Goal: Book appointment/travel/reservation

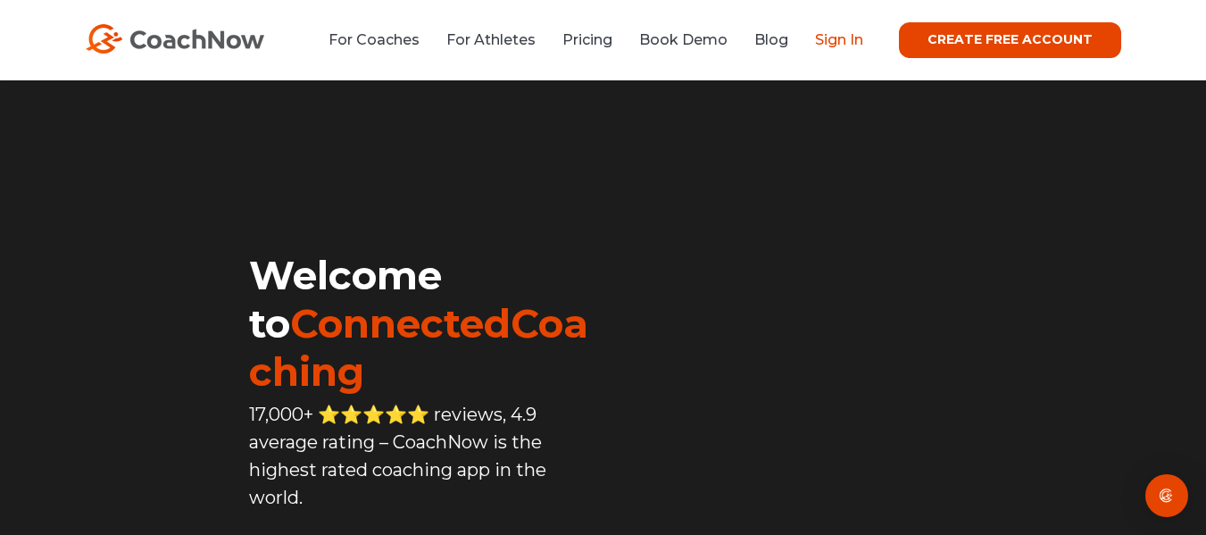
click at [827, 36] on link "Sign In" at bounding box center [839, 39] width 48 height 17
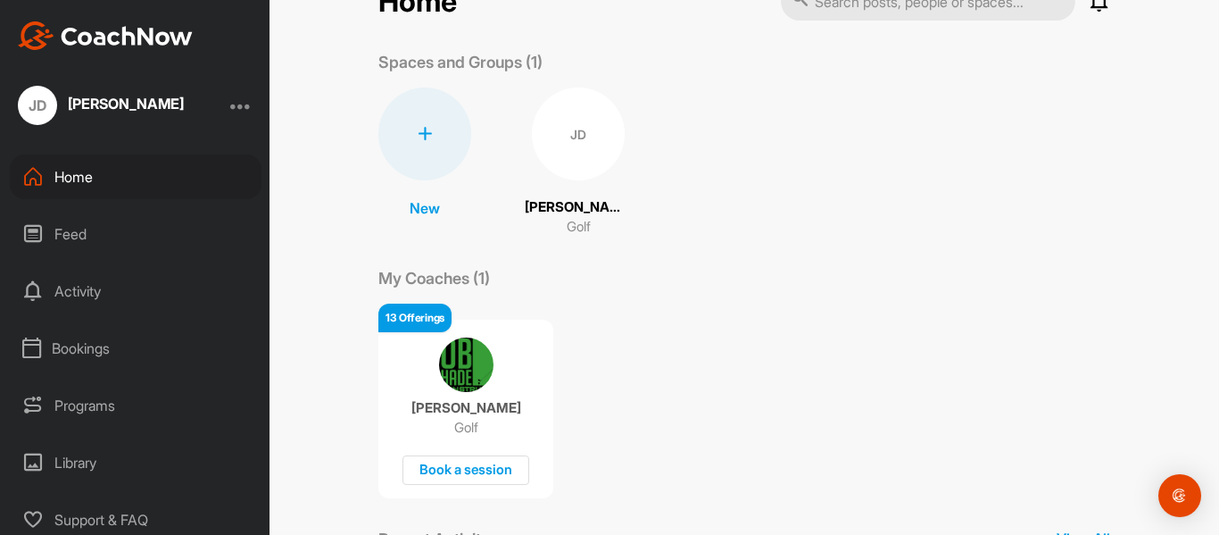
scroll to position [56, 0]
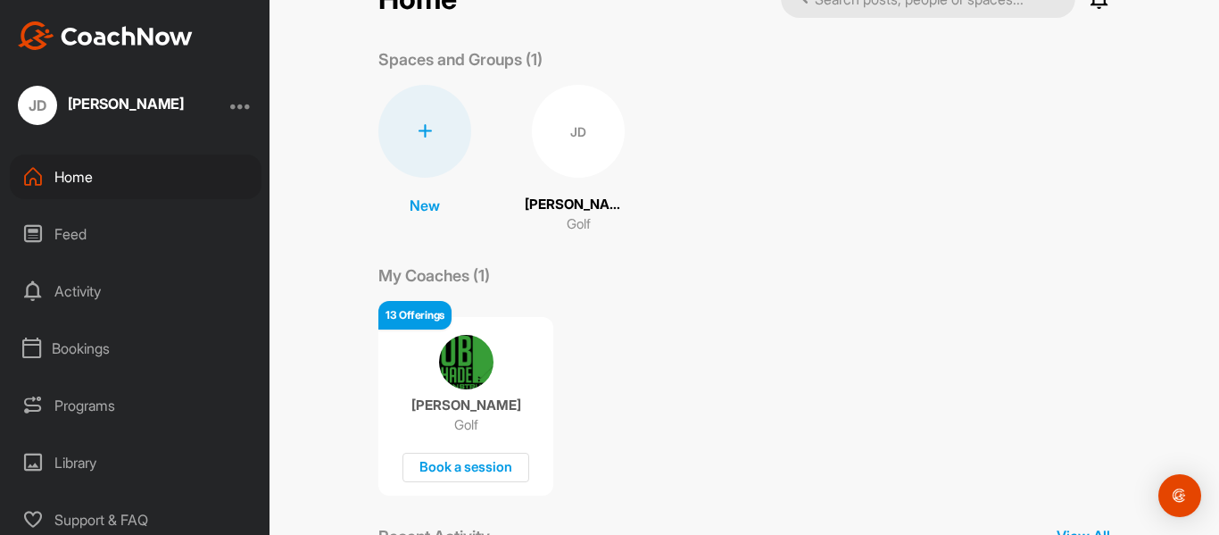
click at [105, 403] on div "Programs" at bounding box center [136, 405] width 252 height 45
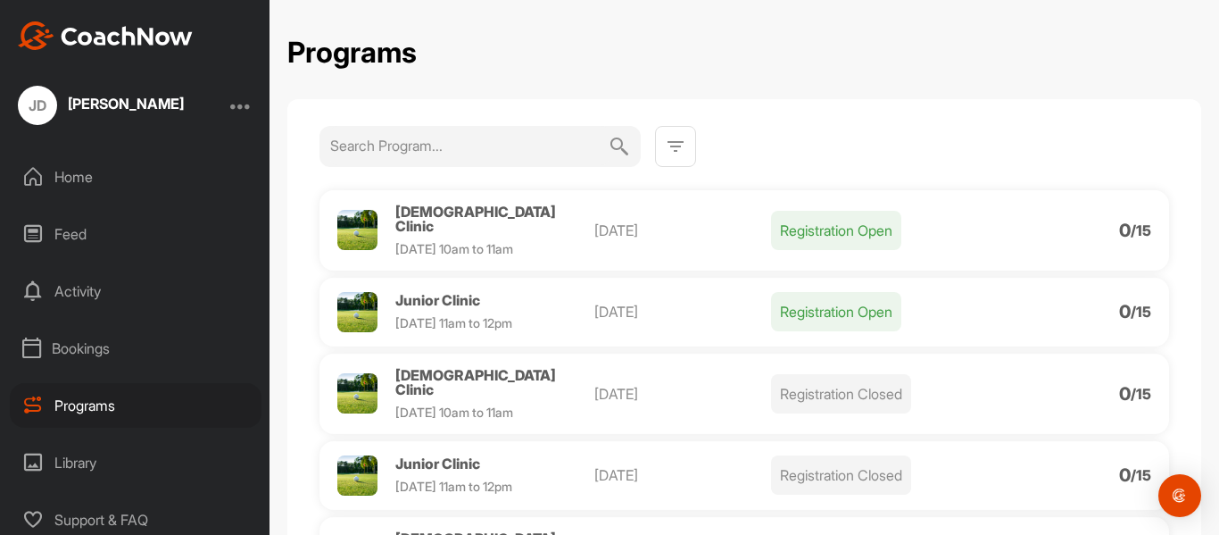
click at [97, 295] on div "Activity" at bounding box center [136, 291] width 252 height 45
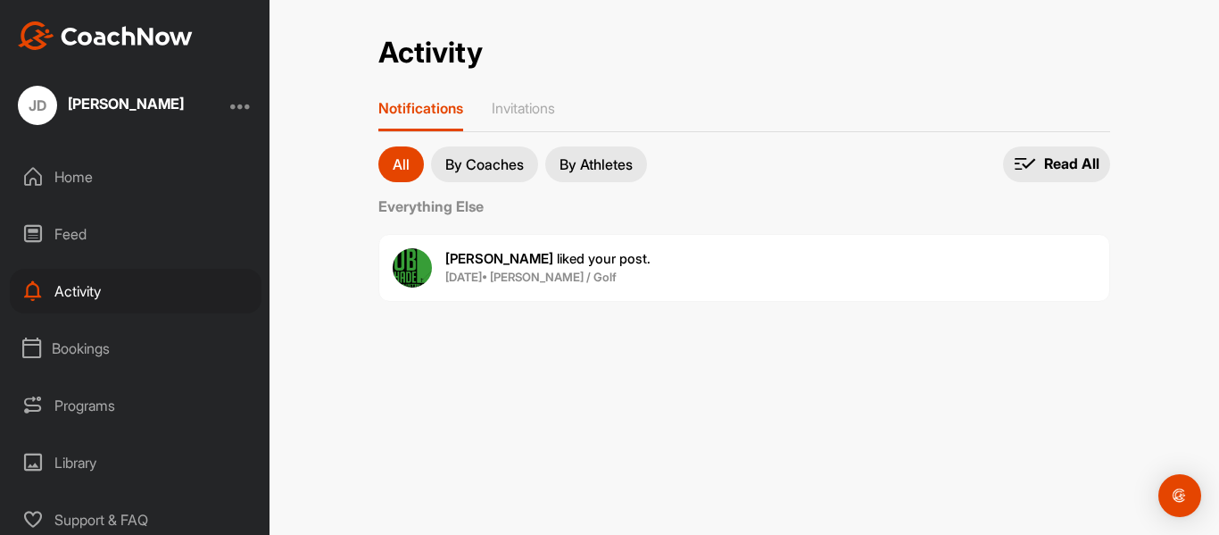
click at [87, 349] on div "Bookings" at bounding box center [136, 348] width 252 height 45
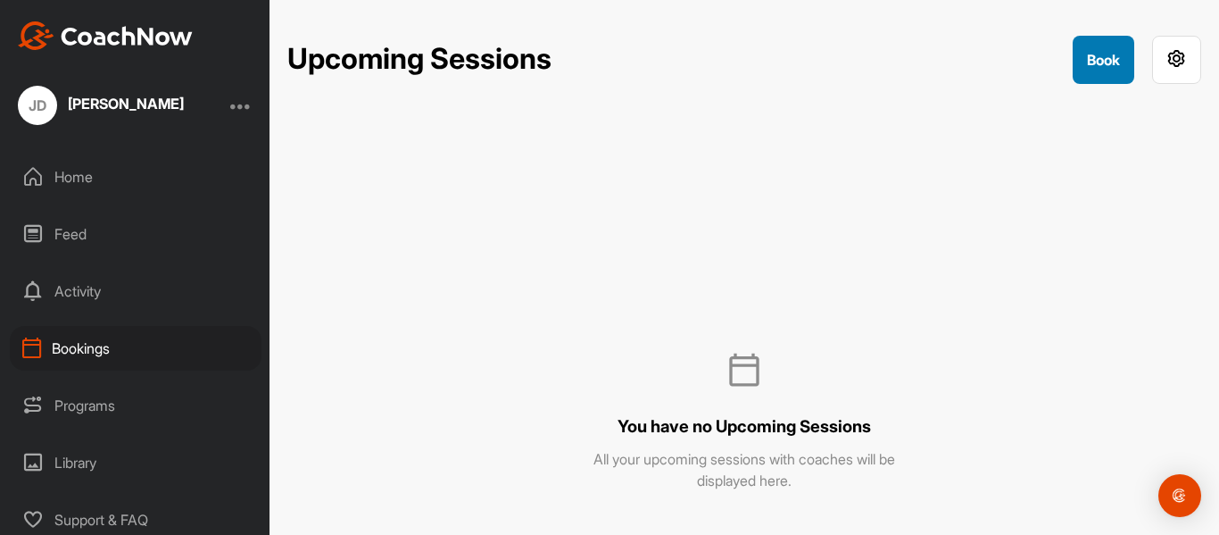
click at [1096, 50] on button "Book" at bounding box center [1104, 60] width 62 height 48
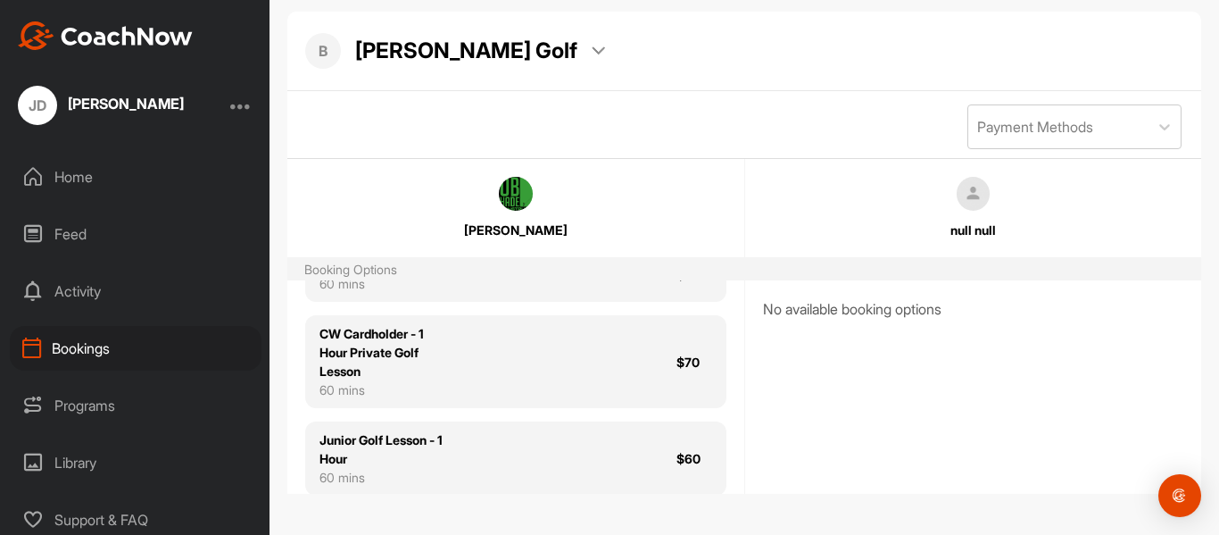
scroll to position [393, 0]
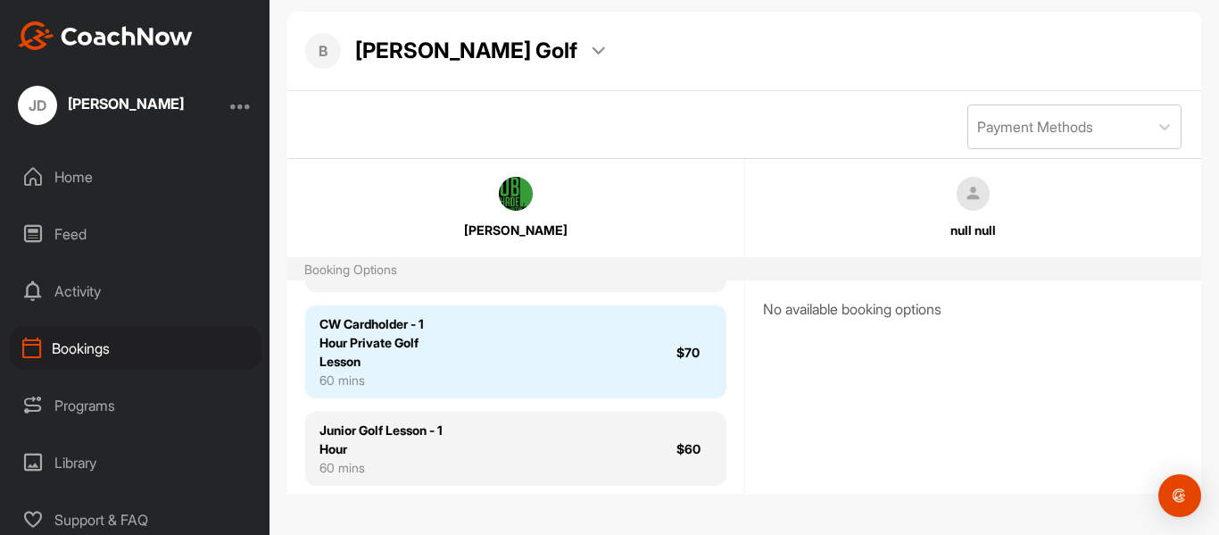
click at [676, 361] on div "$70" at bounding box center [694, 352] width 36 height 19
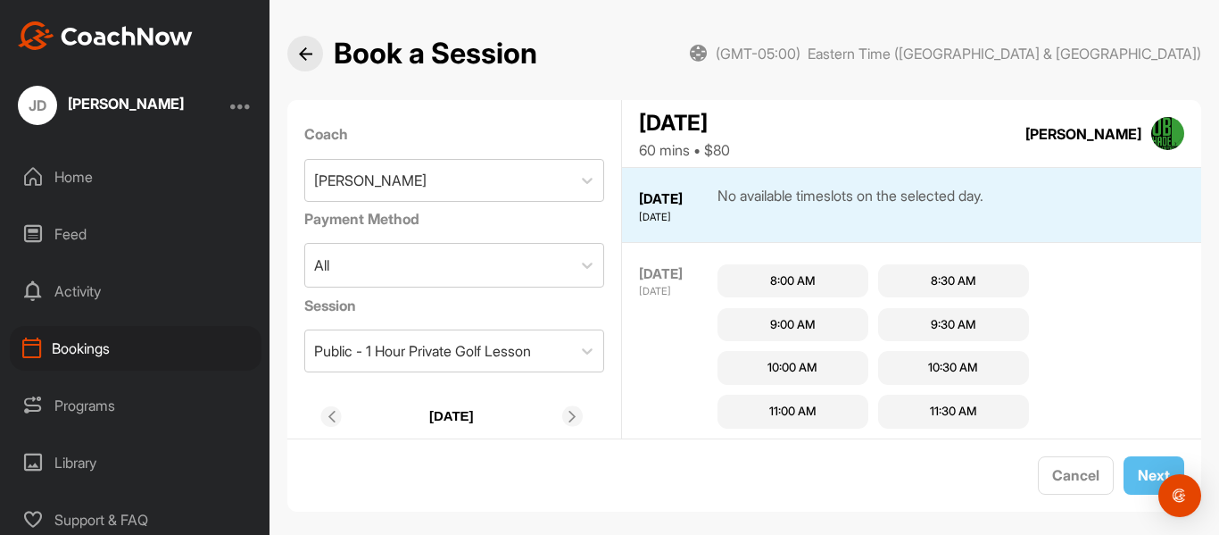
scroll to position [18, 0]
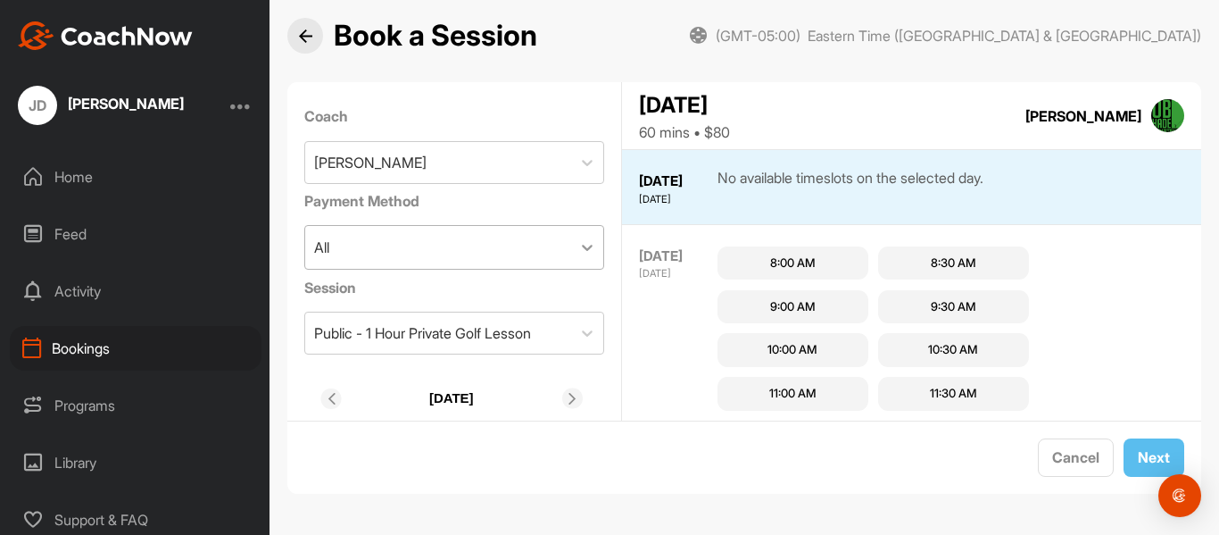
click at [582, 247] on icon at bounding box center [587, 248] width 11 height 6
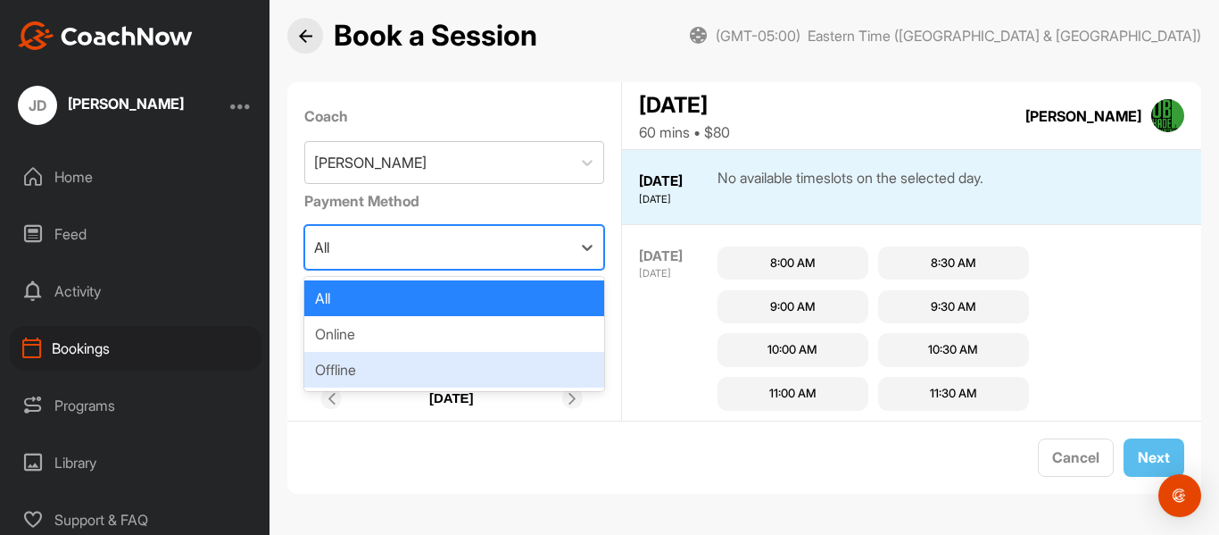
click at [523, 376] on div "Offline" at bounding box center [454, 370] width 301 height 36
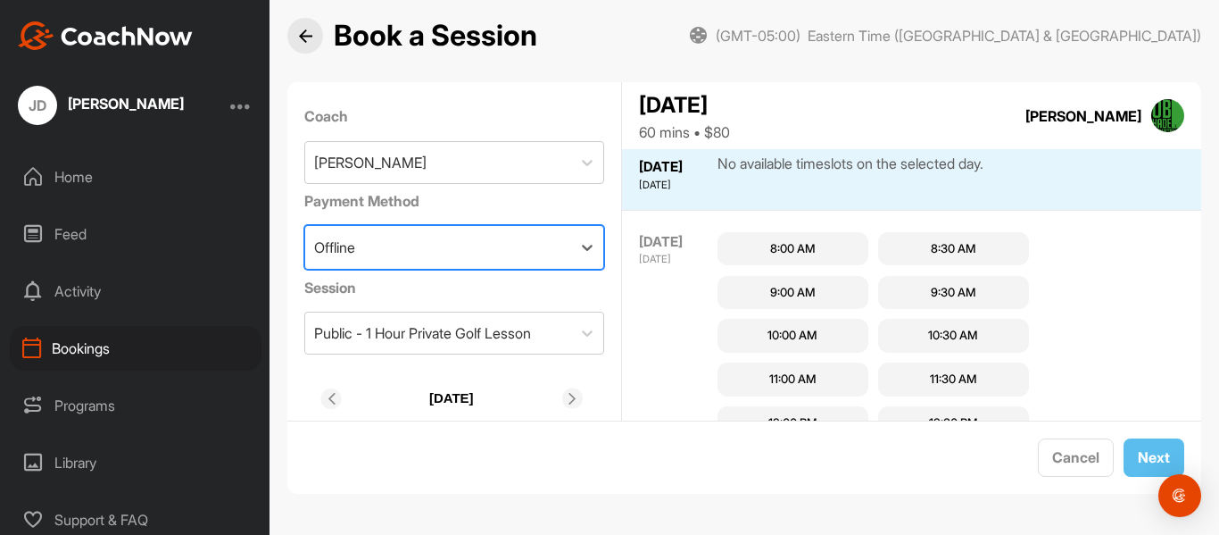
scroll to position [0, 0]
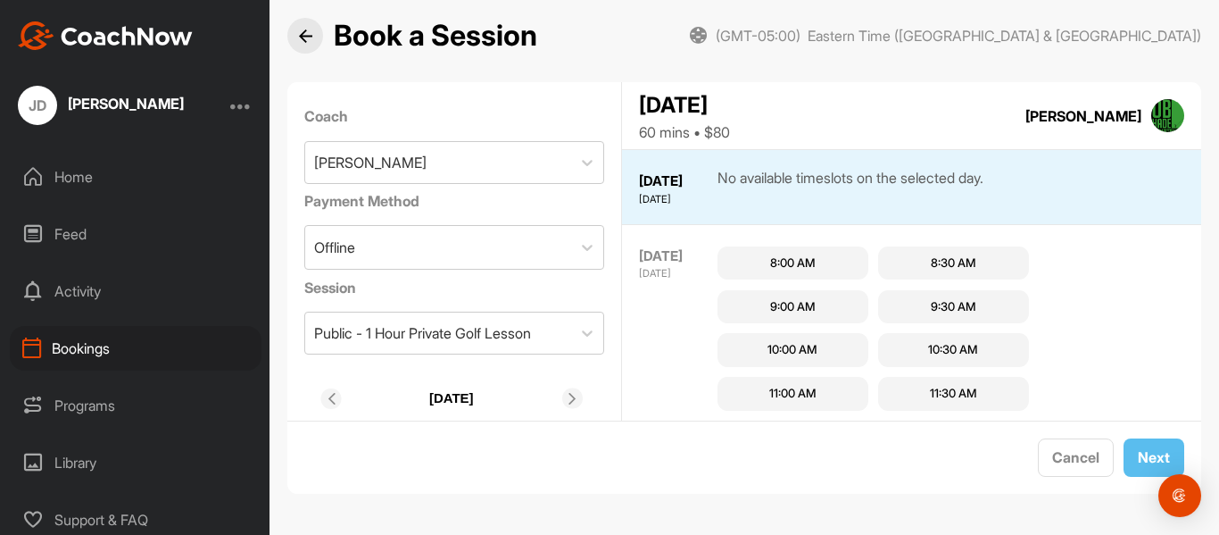
click at [569, 403] on icon at bounding box center [573, 399] width 12 height 12
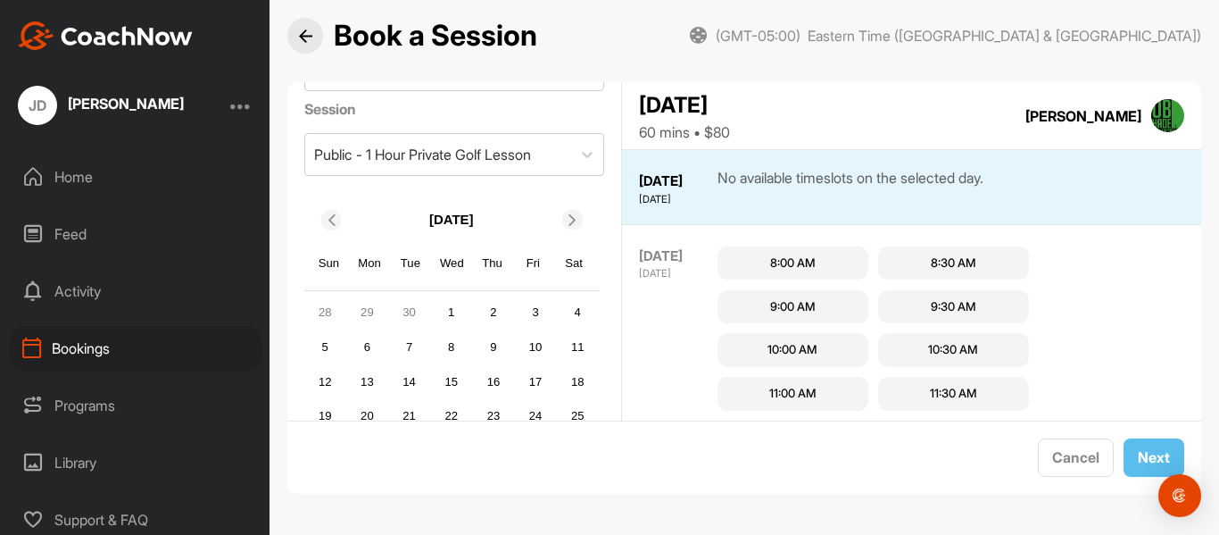
scroll to position [214, 0]
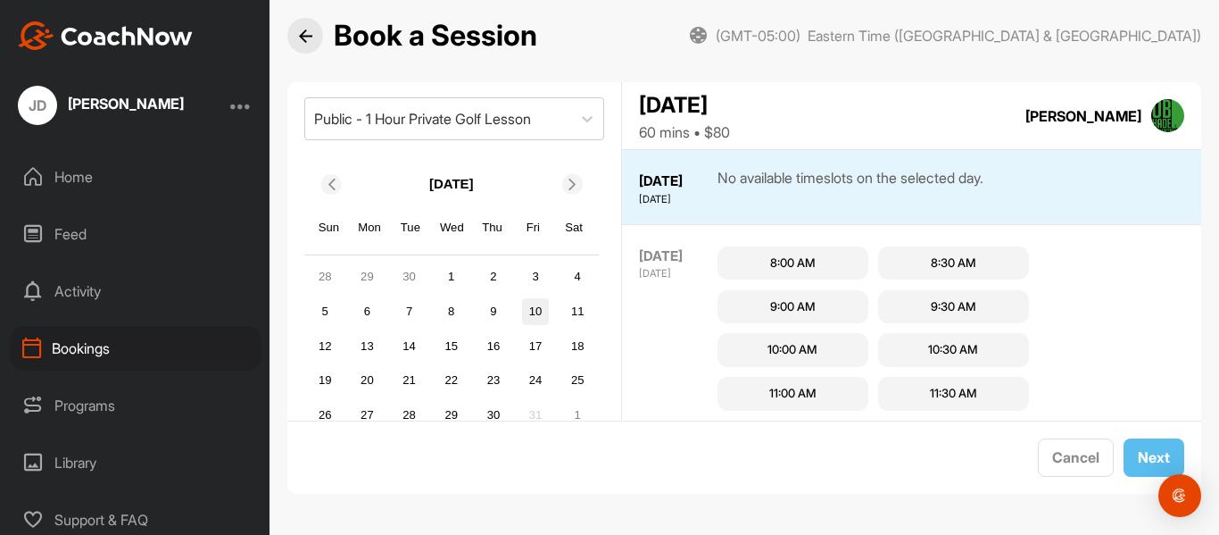
click at [539, 314] on div "10" at bounding box center [535, 311] width 27 height 27
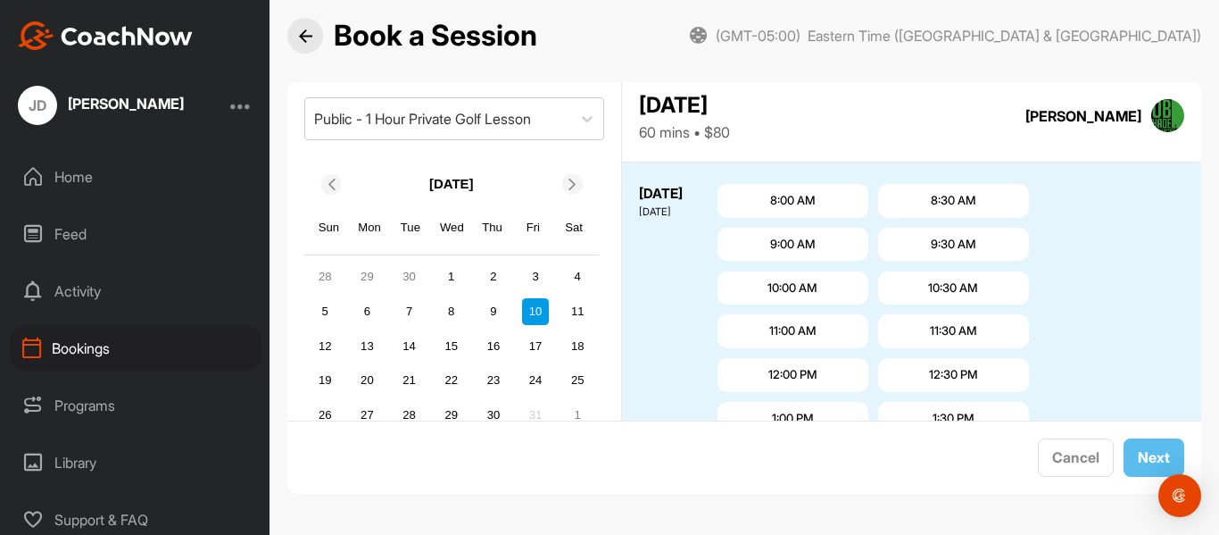
scroll to position [3081, 0]
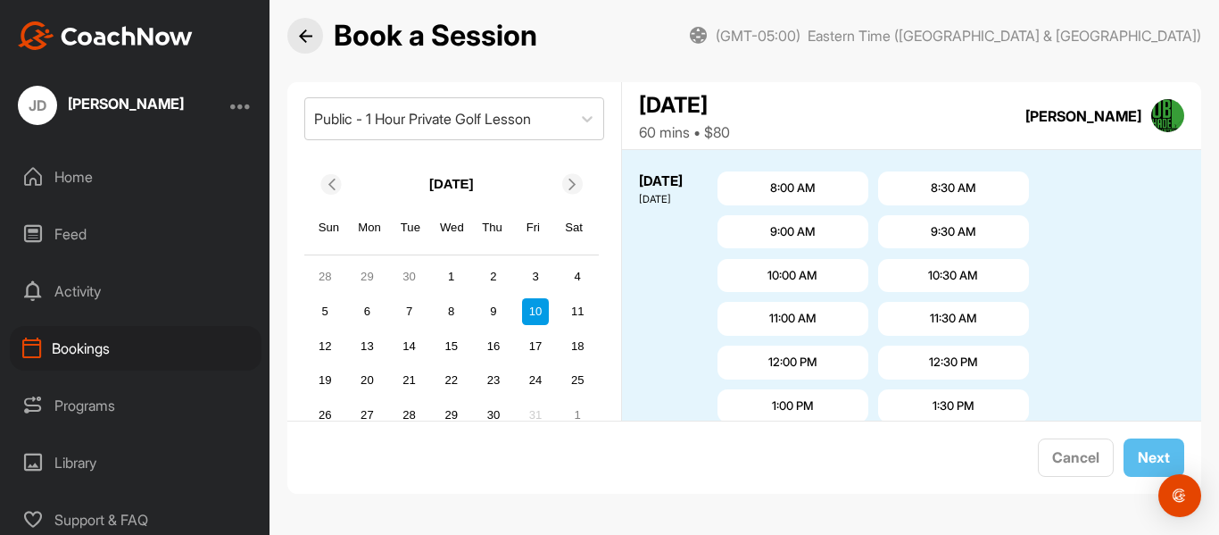
click at [782, 277] on div "10:00 AM" at bounding box center [793, 276] width 50 height 18
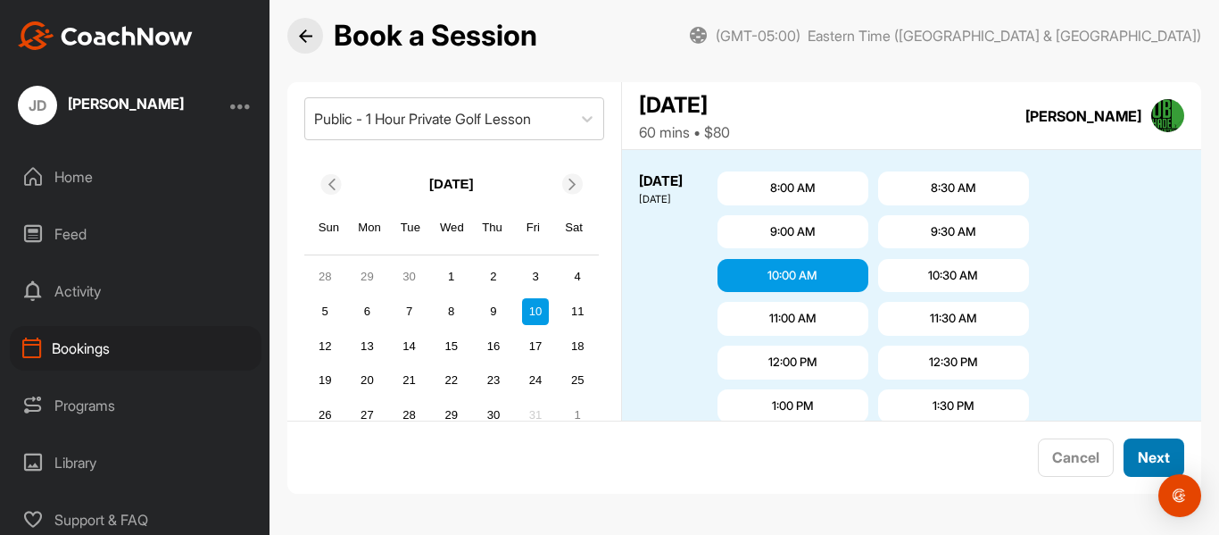
click at [1139, 466] on span "Next" at bounding box center [1154, 457] width 32 height 18
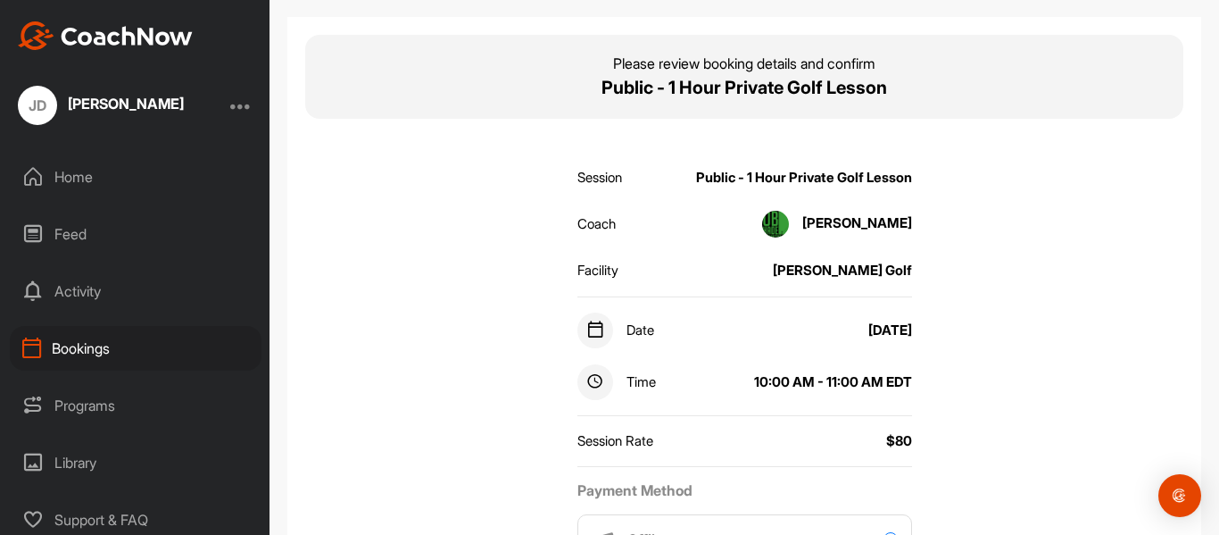
scroll to position [93, 0]
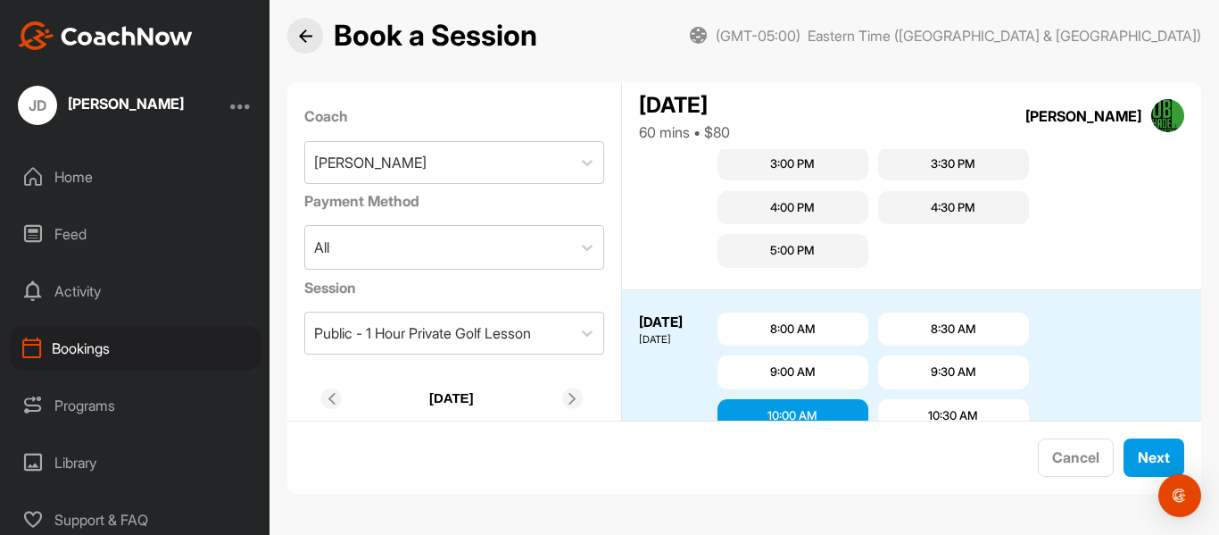
scroll to position [2857, 0]
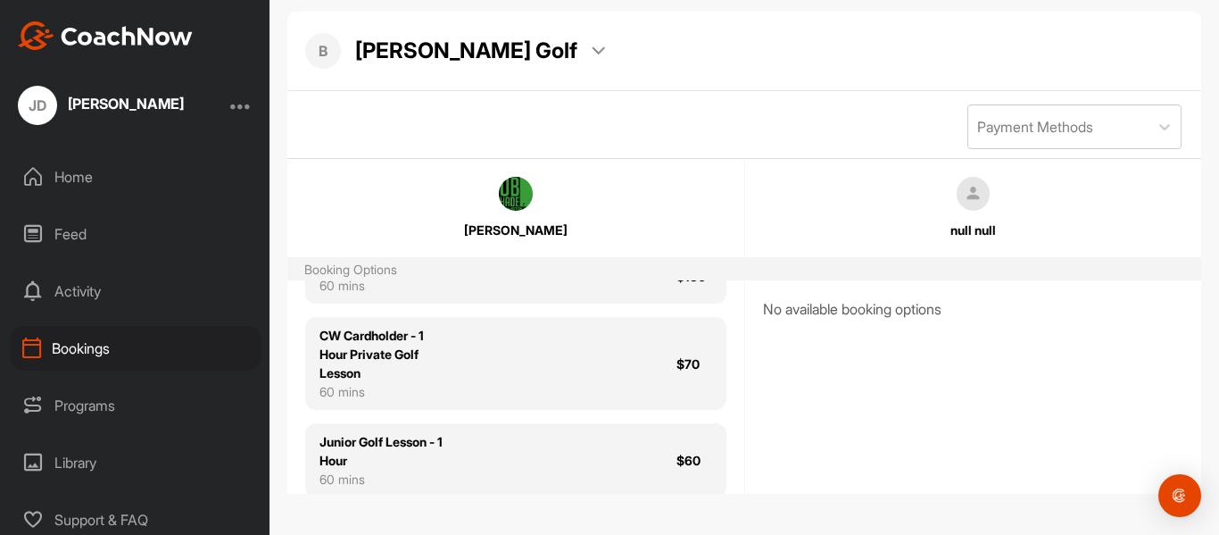
scroll to position [417, 0]
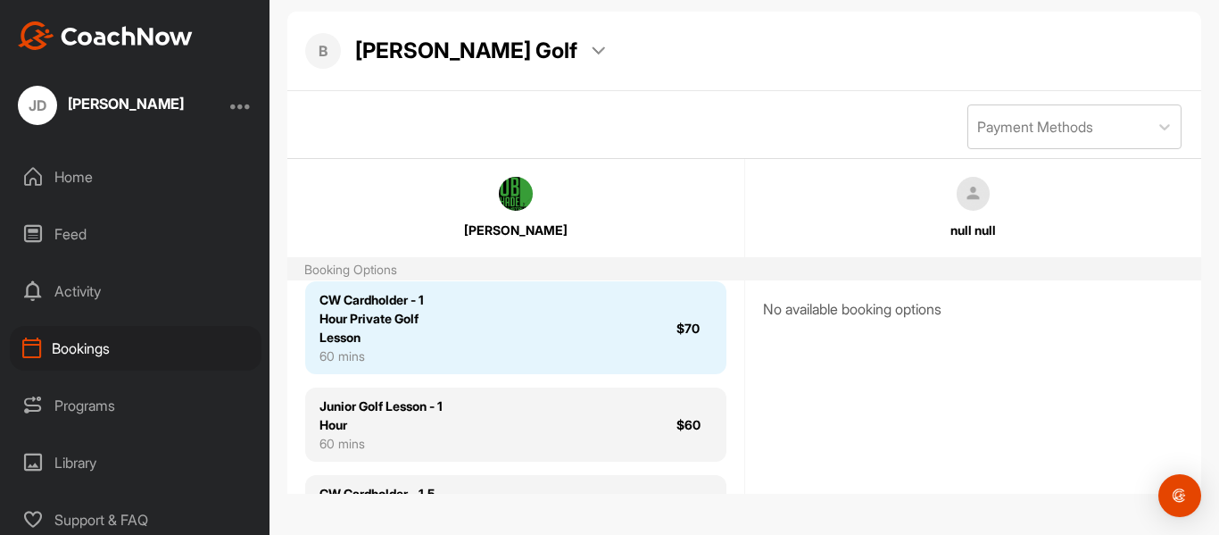
click at [676, 337] on div "$70" at bounding box center [694, 328] width 36 height 19
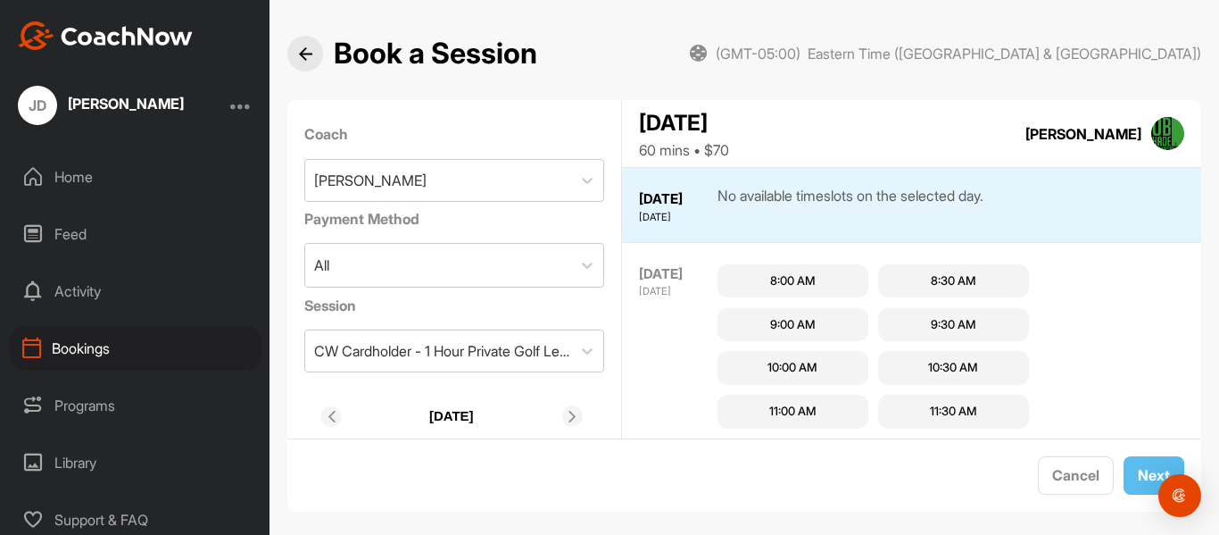
scroll to position [18, 0]
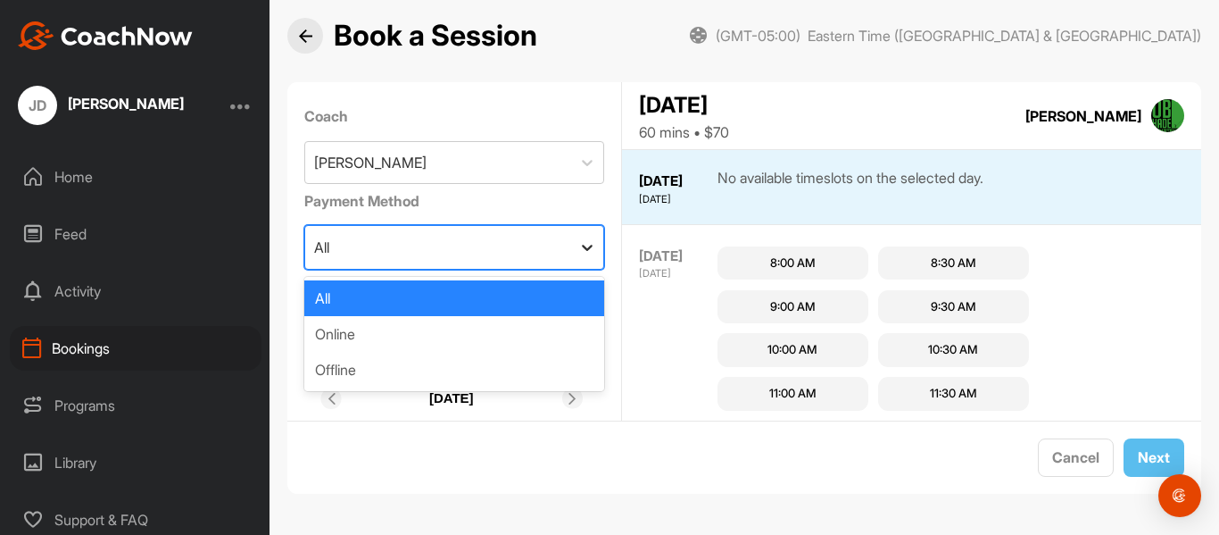
click at [582, 246] on icon at bounding box center [587, 248] width 11 height 6
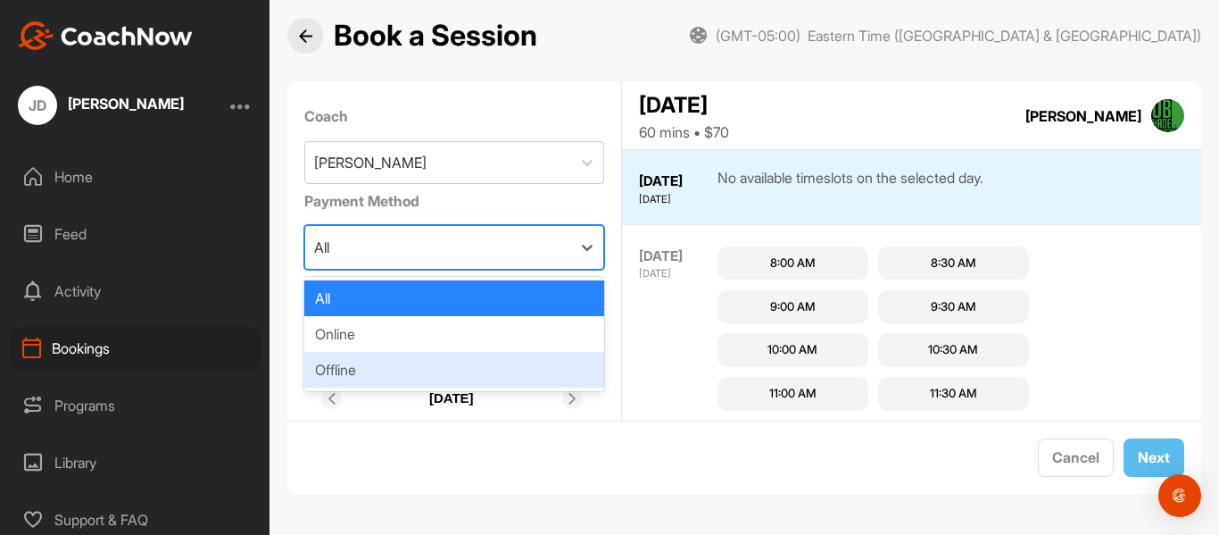
click at [534, 359] on div "Offline" at bounding box center [454, 370] width 301 height 36
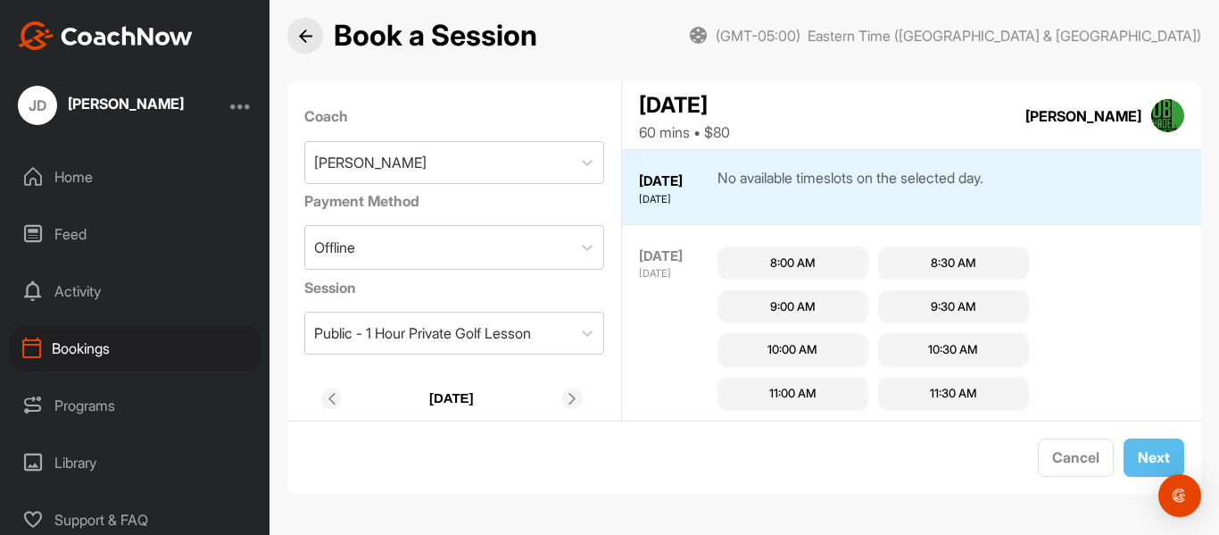
click at [574, 397] on icon at bounding box center [573, 399] width 12 height 12
click at [572, 399] on icon at bounding box center [573, 399] width 12 height 12
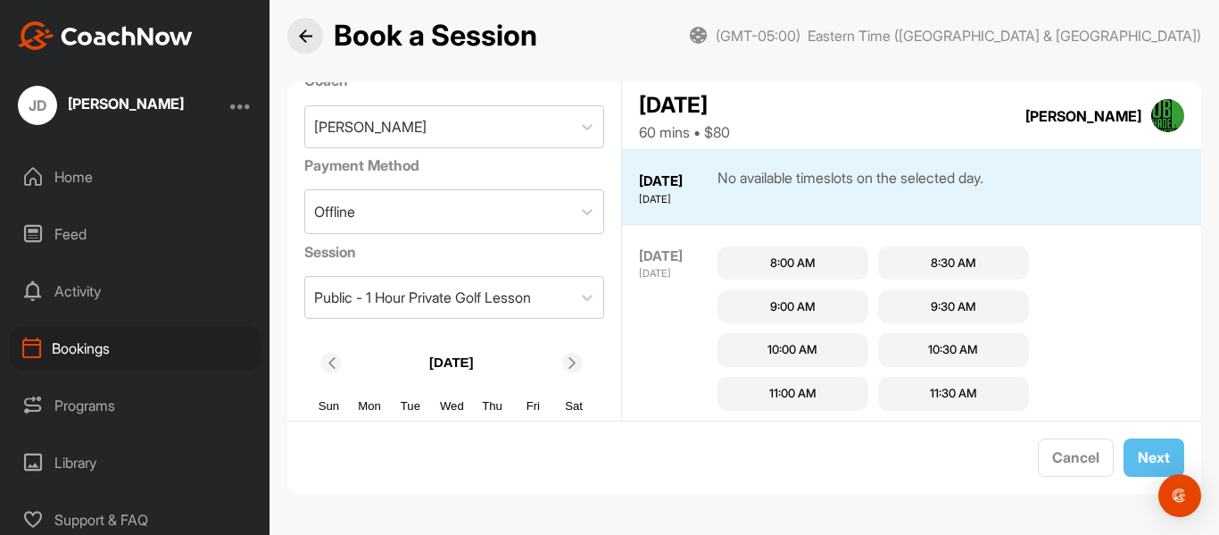
click at [336, 357] on icon at bounding box center [331, 363] width 12 height 12
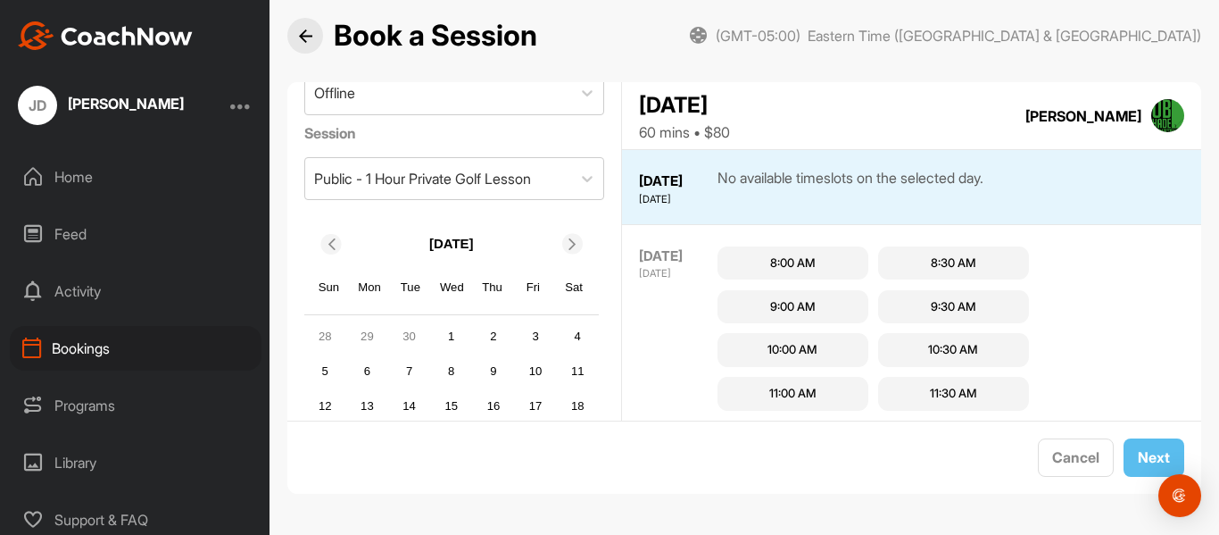
scroll to position [179, 0]
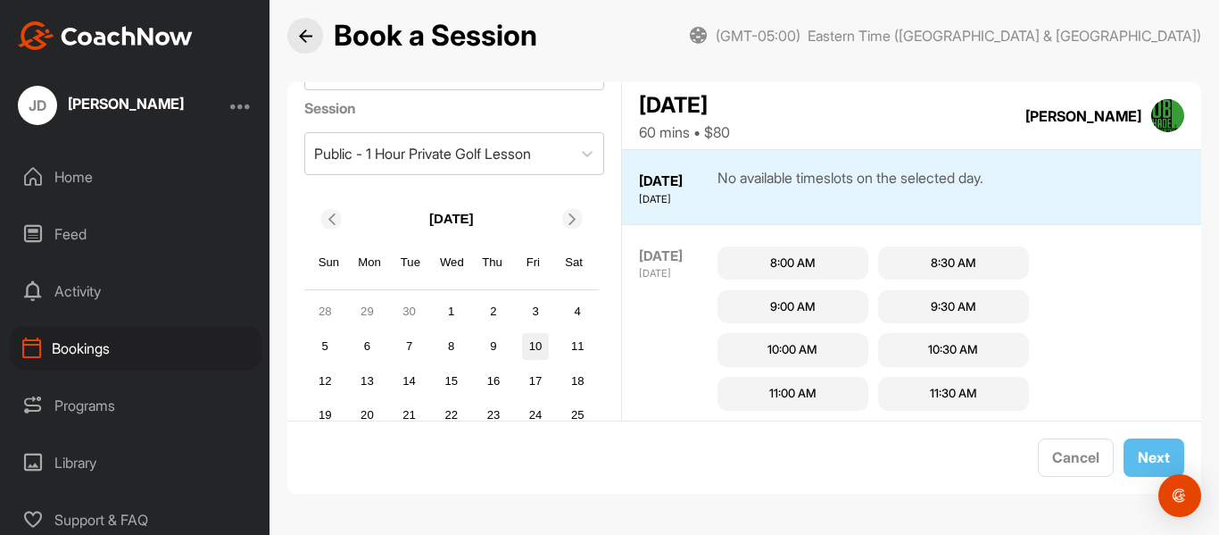
click at [537, 344] on div "10" at bounding box center [535, 346] width 27 height 27
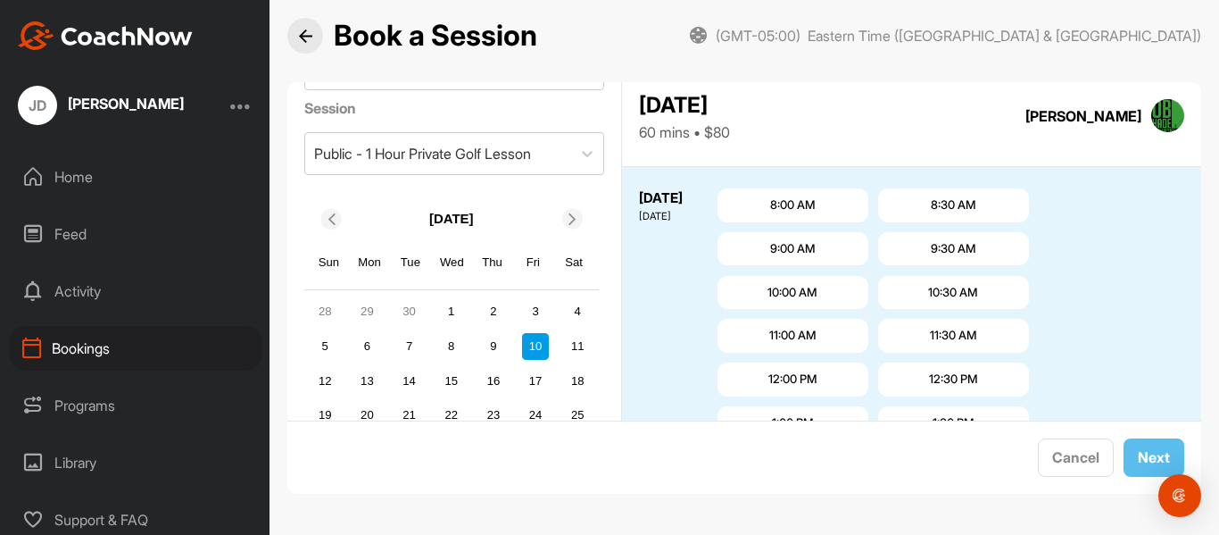
scroll to position [3081, 0]
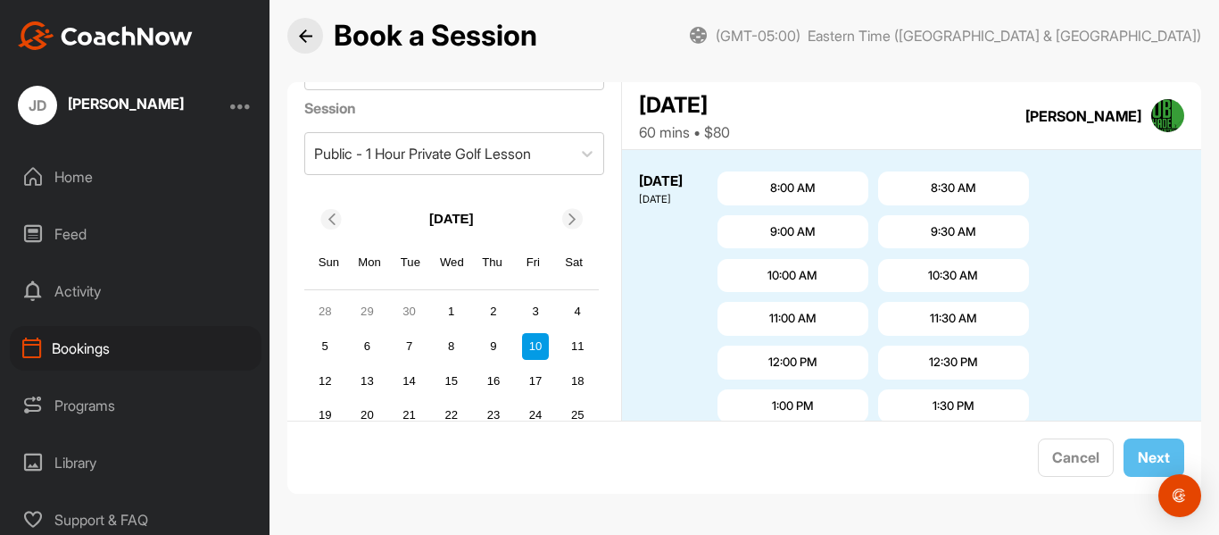
click at [785, 273] on div "10:00 AM" at bounding box center [793, 276] width 50 height 18
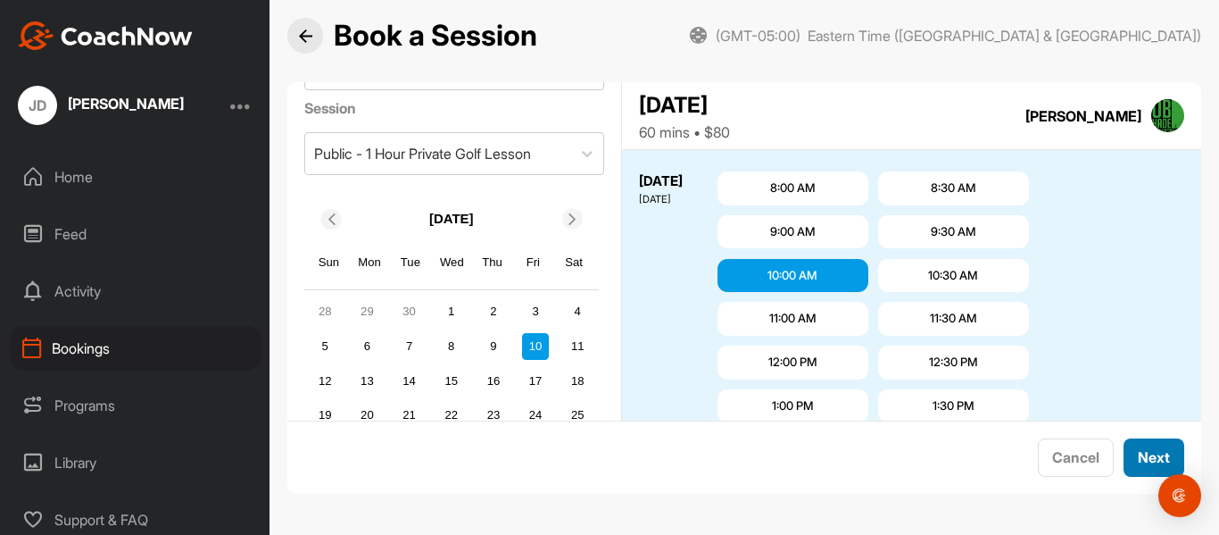
click at [1138, 463] on span "Next" at bounding box center [1154, 457] width 32 height 18
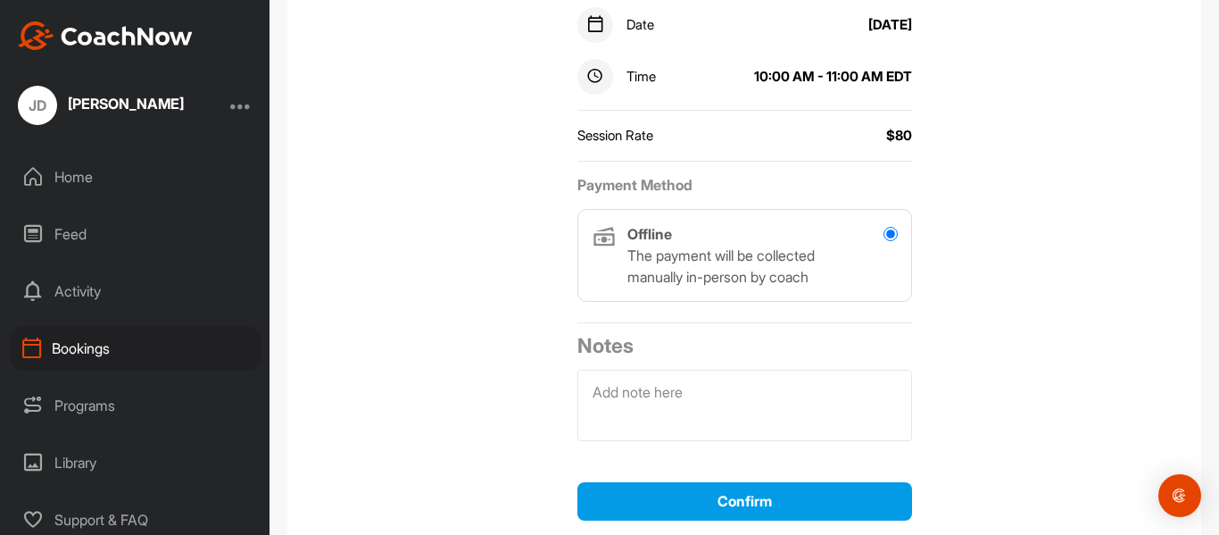
scroll to position [416, 0]
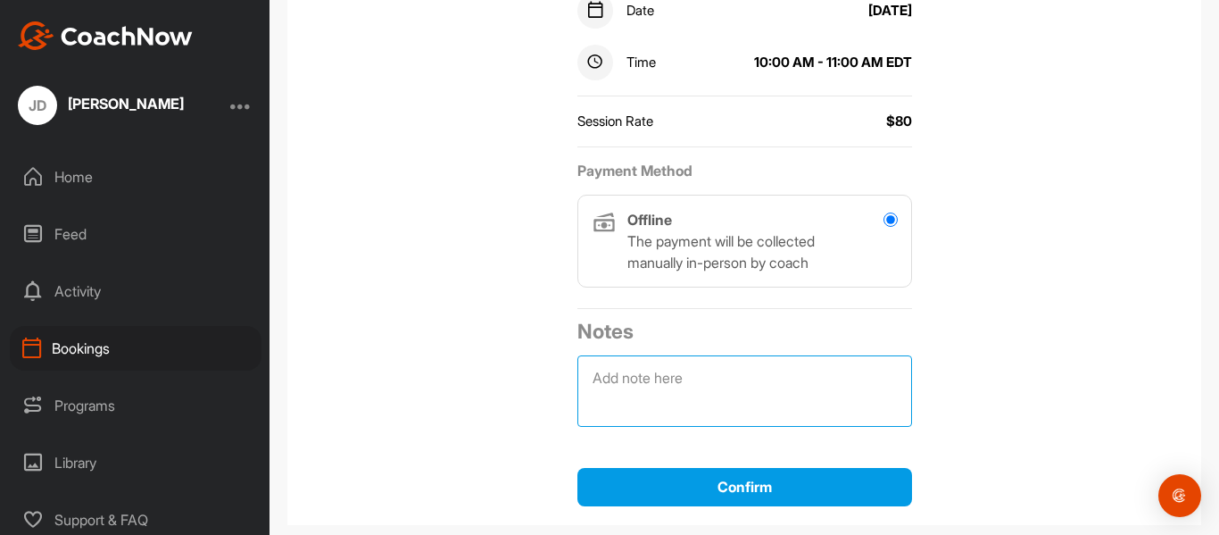
click at [589, 378] on textarea at bounding box center [744, 390] width 335 height 71
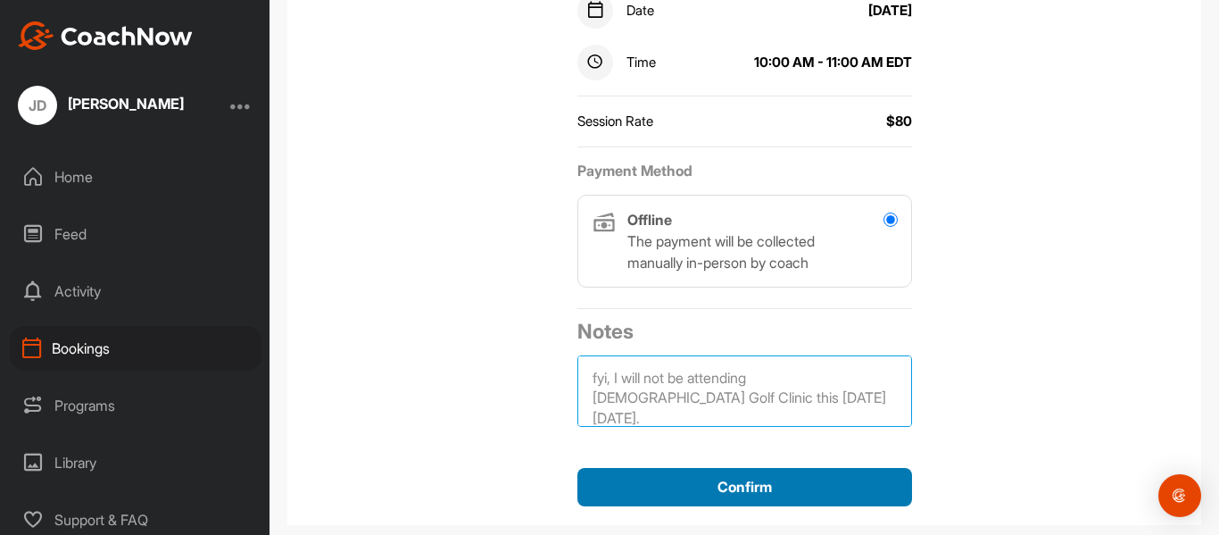
type textarea "fyi, I will not be attending [DEMOGRAPHIC_DATA] Golf Clinic this [DATE][DATE]."
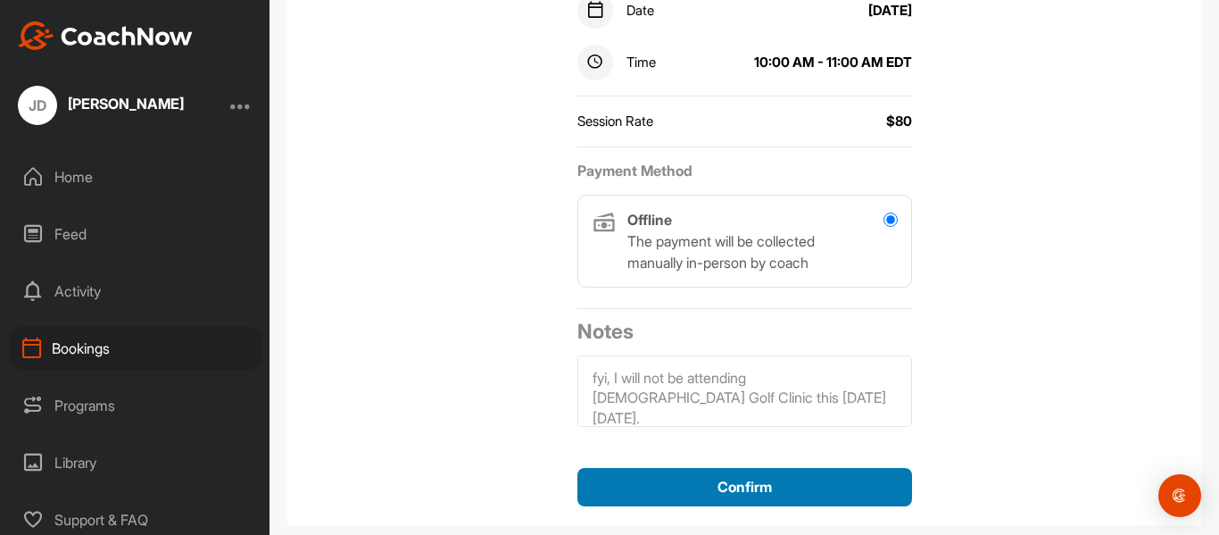
click at [730, 483] on span "Confirm" at bounding box center [745, 486] width 54 height 18
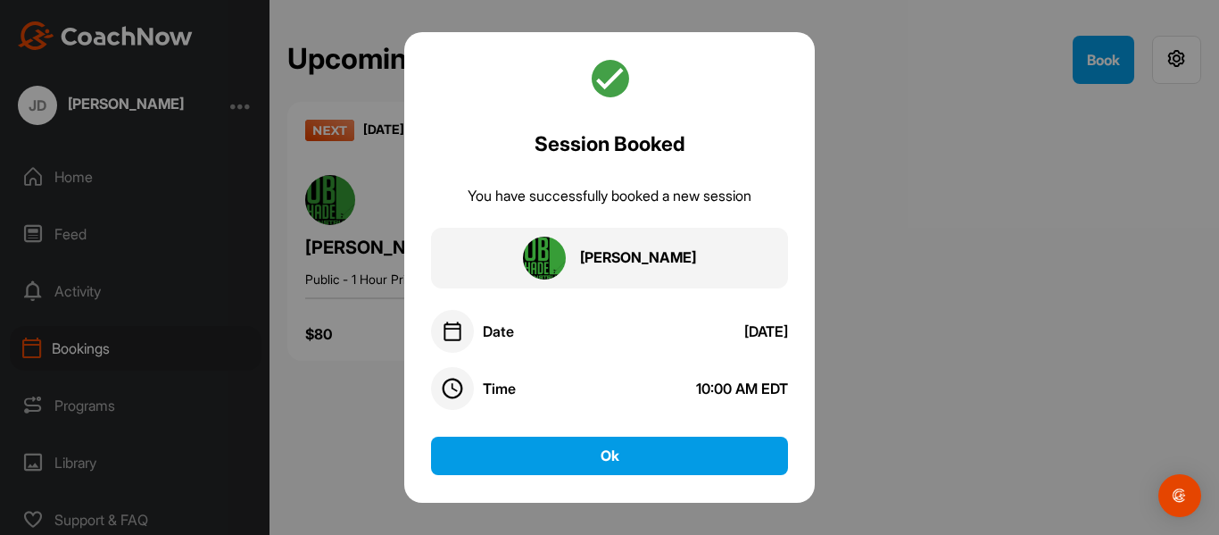
click at [486, 336] on div "Date" at bounding box center [498, 331] width 31 height 18
click at [450, 331] on img at bounding box center [452, 330] width 21 height 21
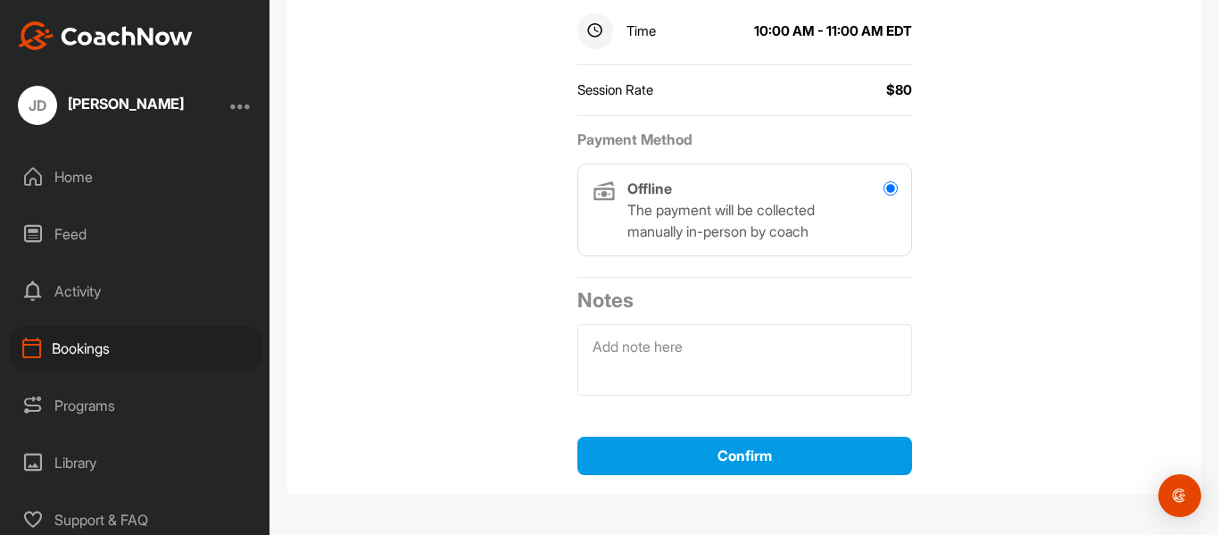
scroll to position [427, 0]
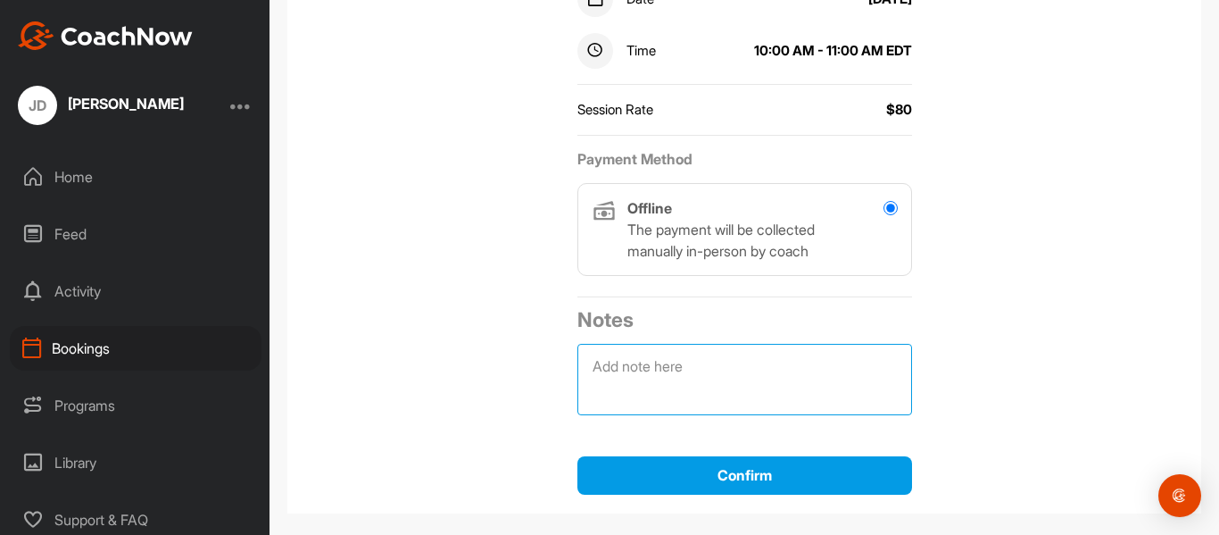
click at [577, 367] on textarea at bounding box center [744, 379] width 335 height 71
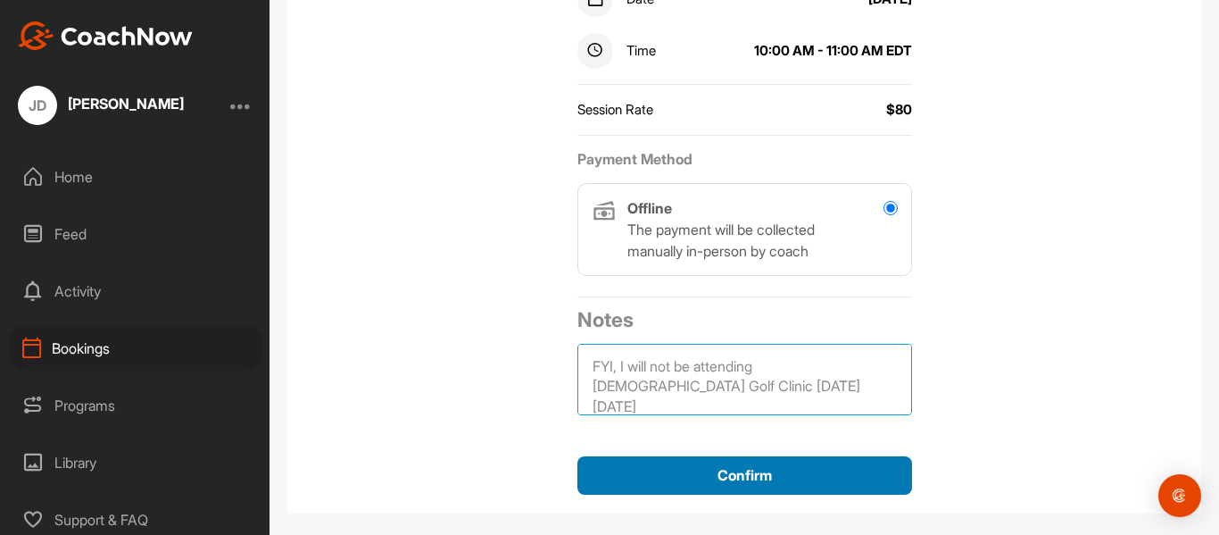
type textarea "FYI, I will not be attending [DEMOGRAPHIC_DATA] Golf Clinic [DATE][DATE]"
click at [746, 480] on span "Confirm" at bounding box center [745, 475] width 54 height 18
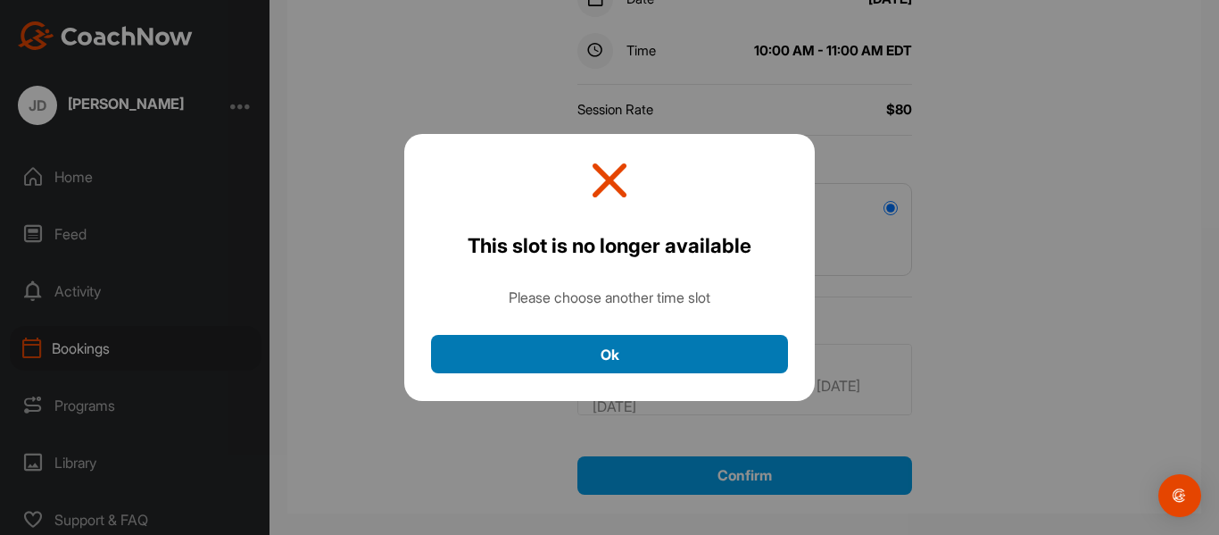
click at [596, 349] on button "Ok" at bounding box center [609, 354] width 357 height 38
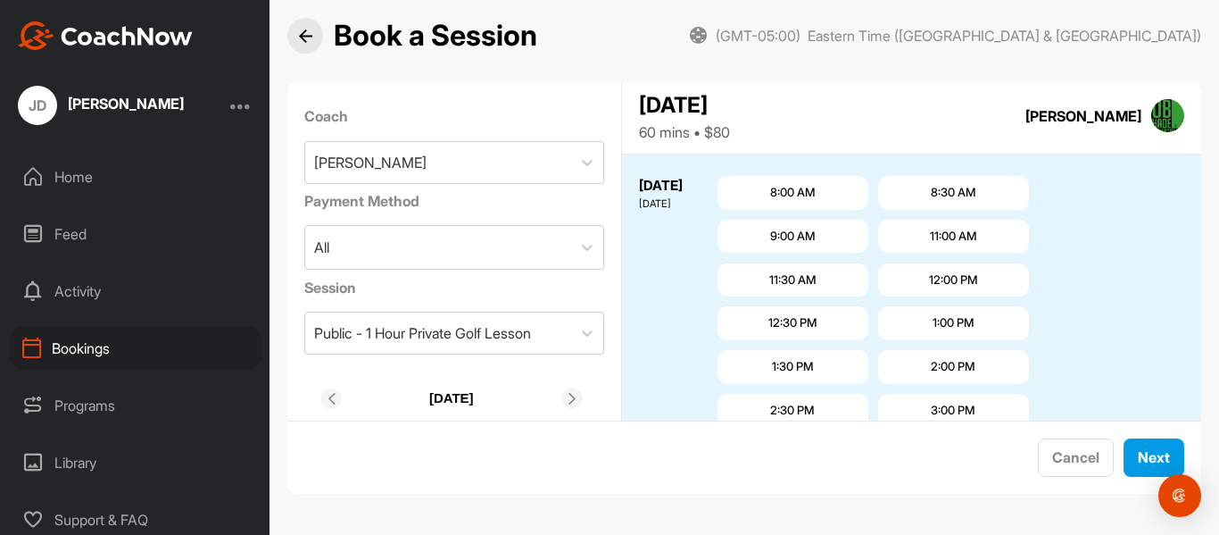
scroll to position [3081, 0]
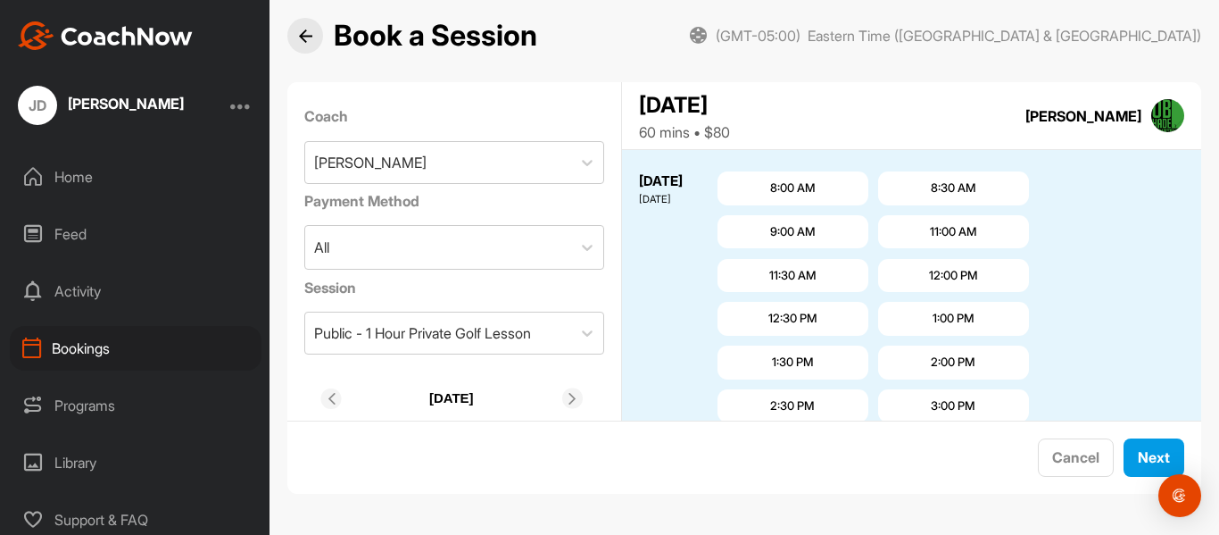
click at [309, 39] on img at bounding box center [305, 35] width 13 height 13
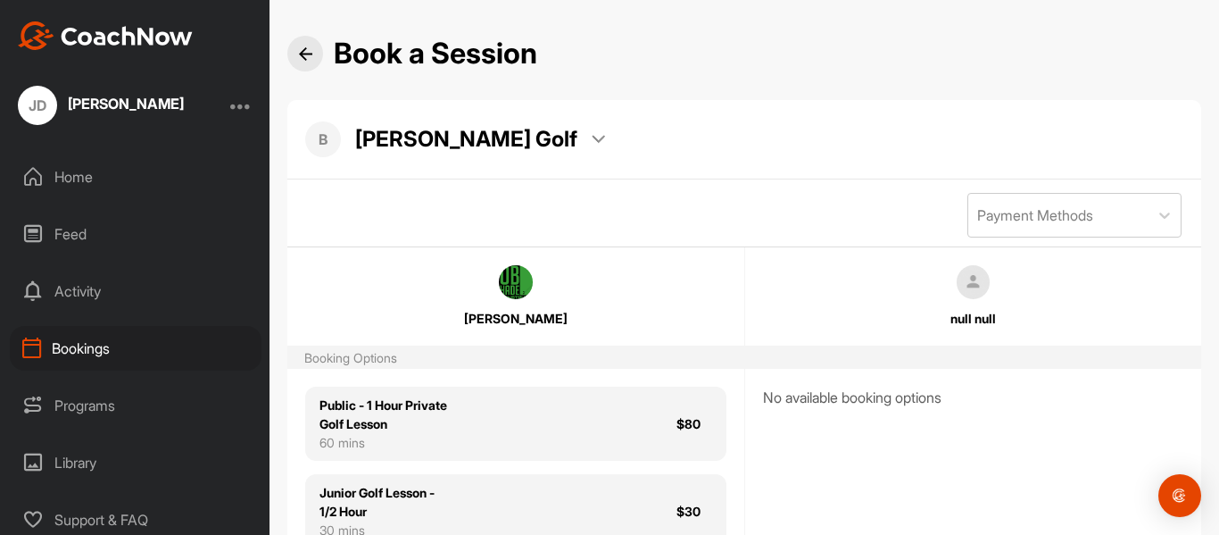
click at [95, 291] on div "Activity" at bounding box center [136, 291] width 252 height 45
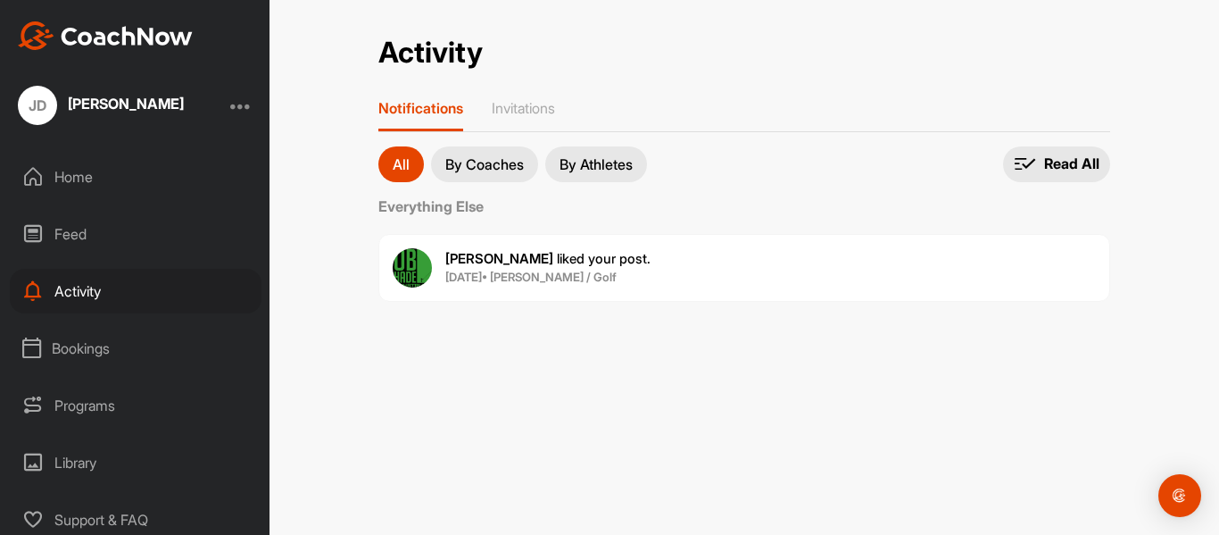
click at [85, 344] on div "Bookings" at bounding box center [136, 348] width 252 height 45
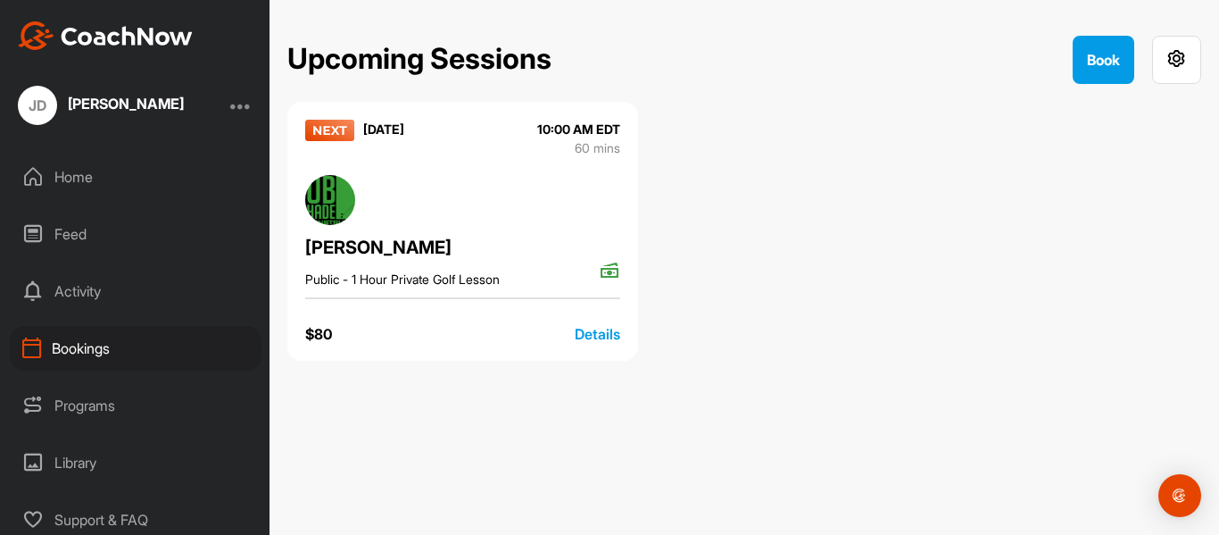
click at [601, 336] on div "Details" at bounding box center [598, 333] width 46 height 21
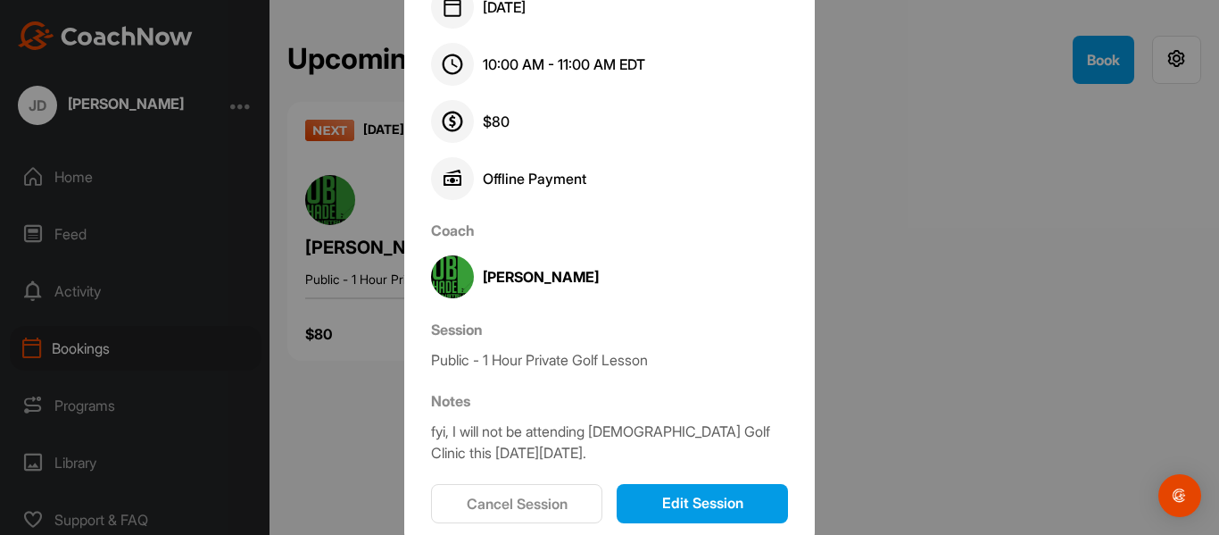
scroll to position [54, 0]
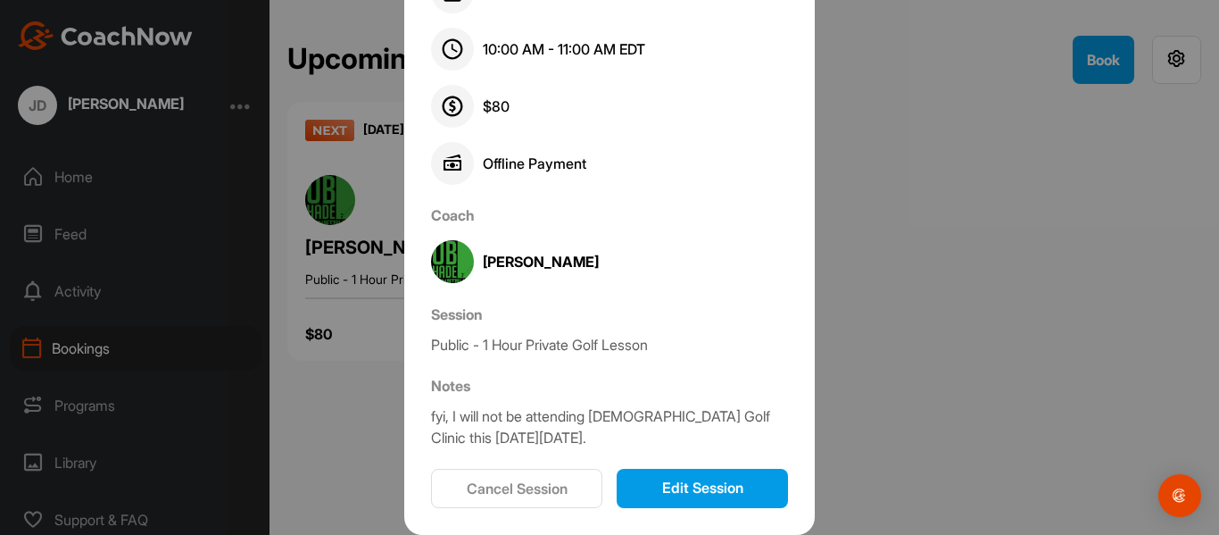
click at [710, 480] on button "Edit Session" at bounding box center [702, 488] width 171 height 39
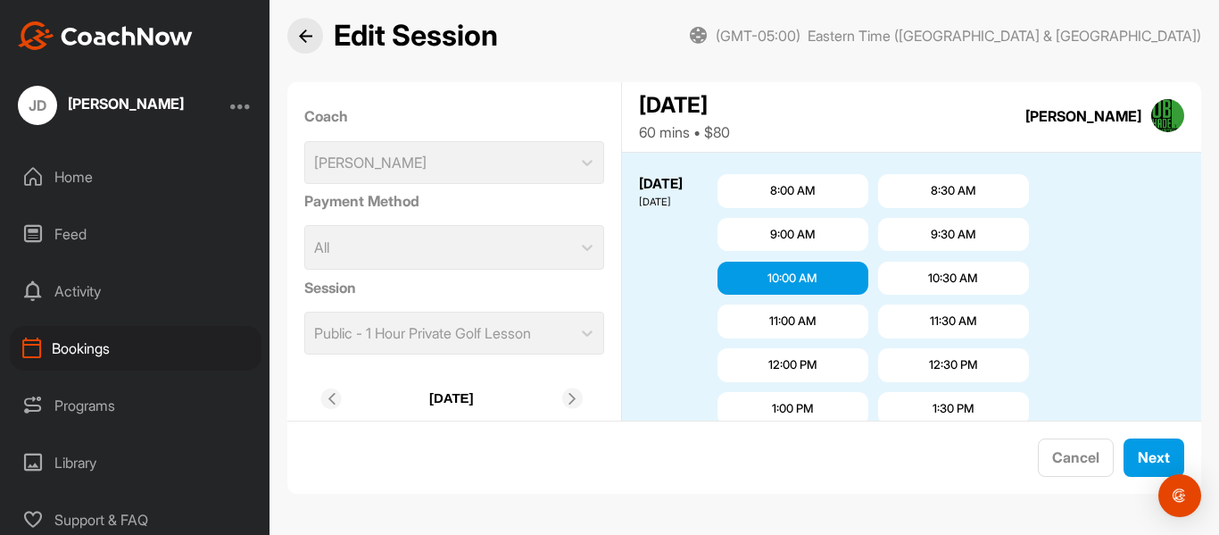
scroll to position [3081, 0]
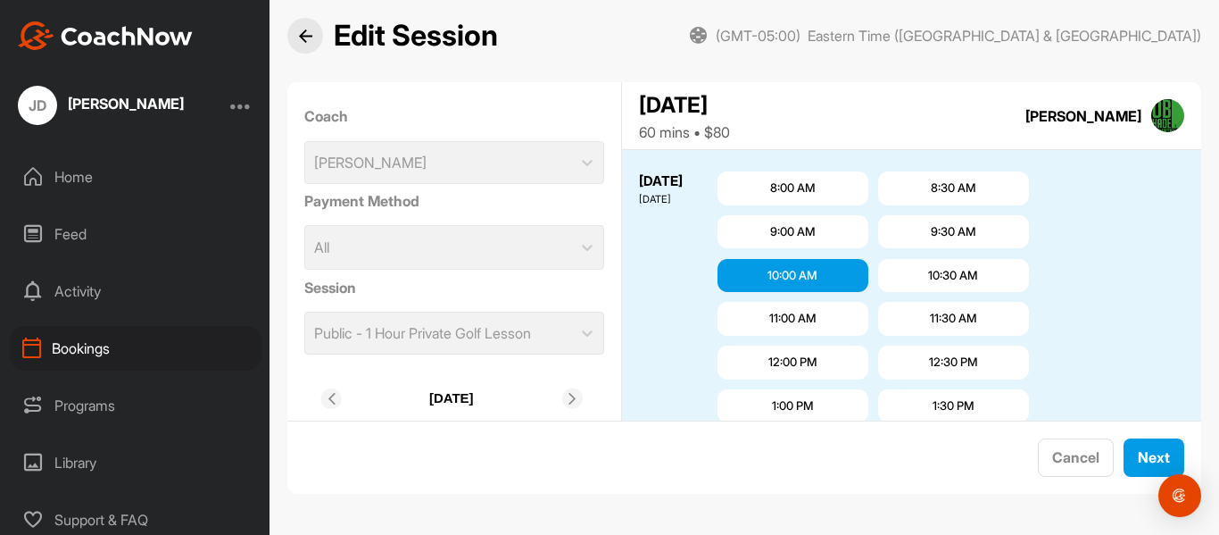
click at [302, 29] on img at bounding box center [305, 35] width 13 height 13
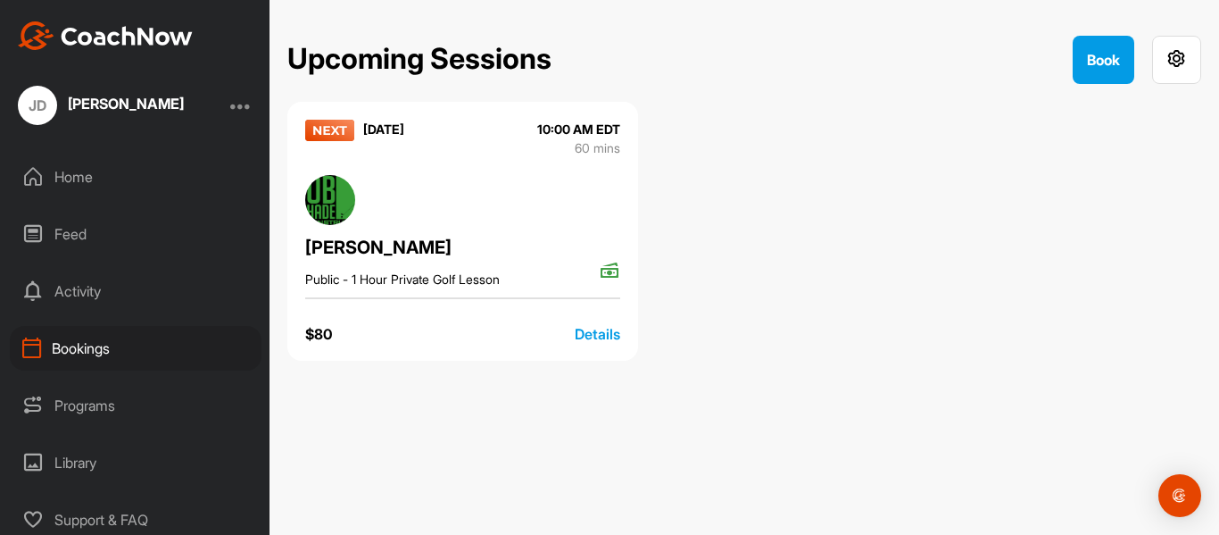
click at [594, 333] on div "Details" at bounding box center [598, 333] width 46 height 21
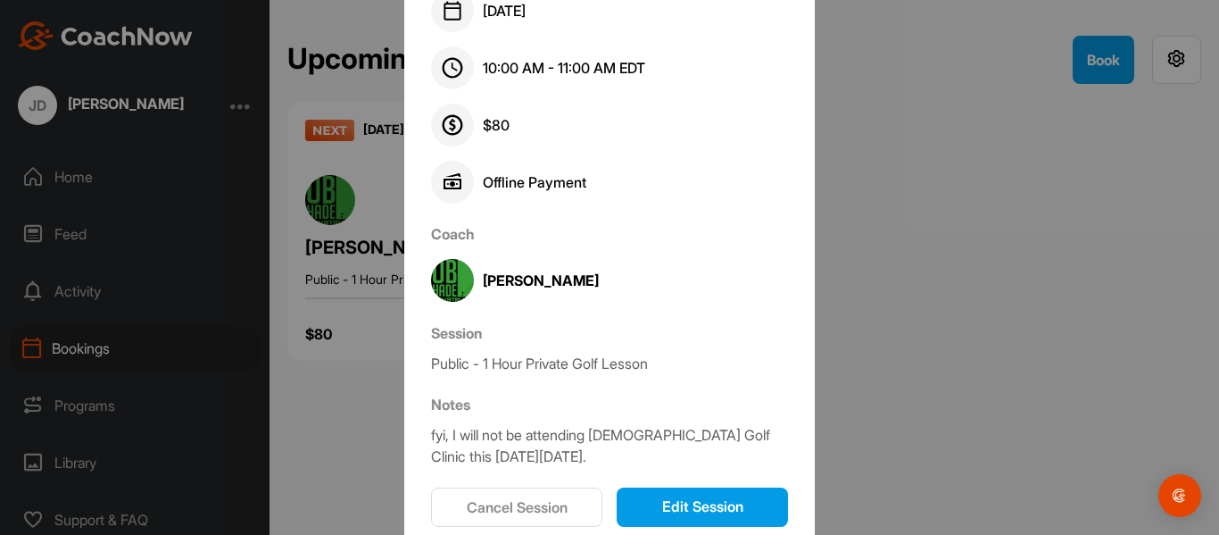
scroll to position [54, 0]
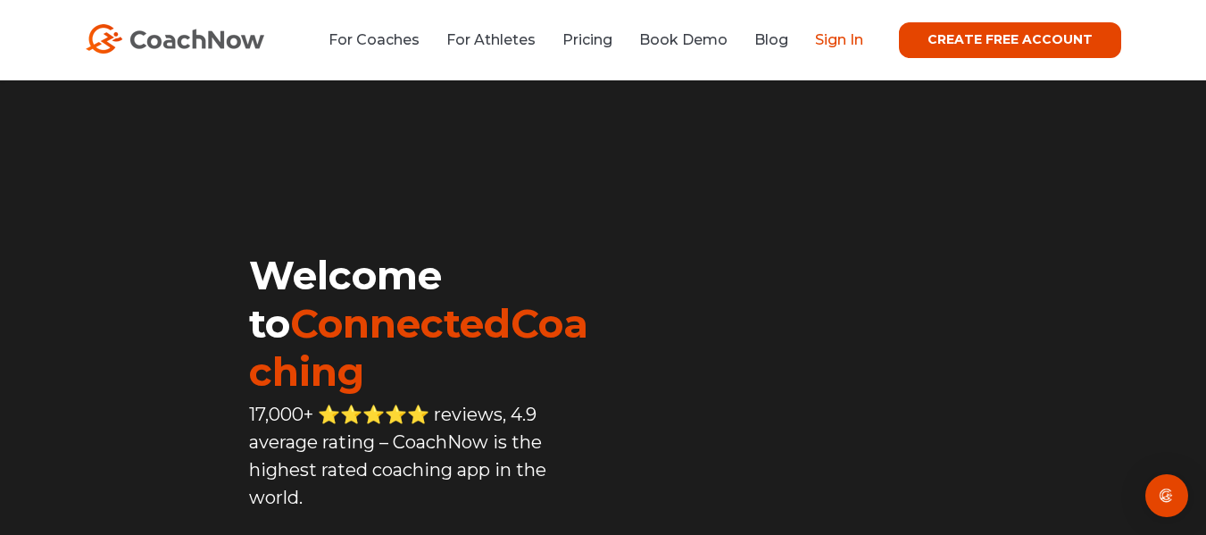
click at [829, 34] on link "Sign In" at bounding box center [839, 39] width 48 height 17
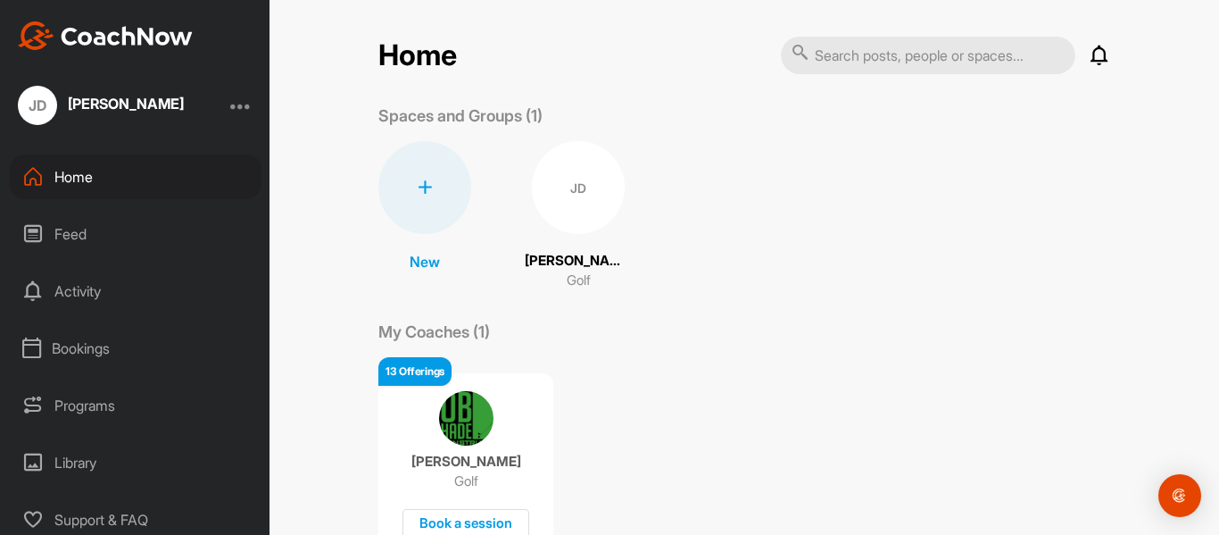
click at [72, 290] on div "Activity" at bounding box center [136, 291] width 252 height 45
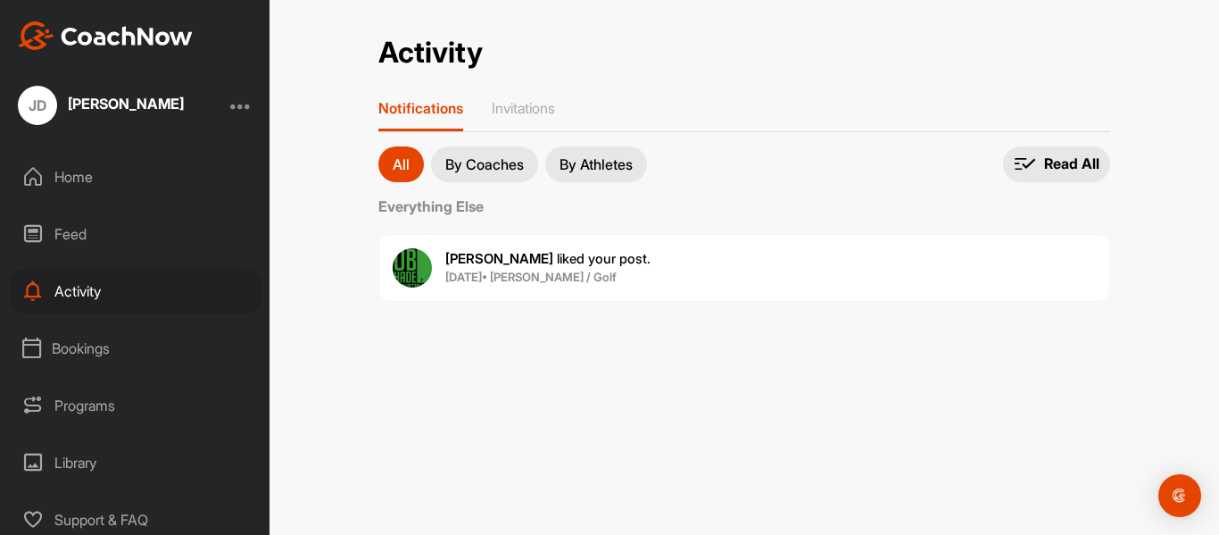
click at [91, 350] on div "Bookings" at bounding box center [136, 348] width 252 height 45
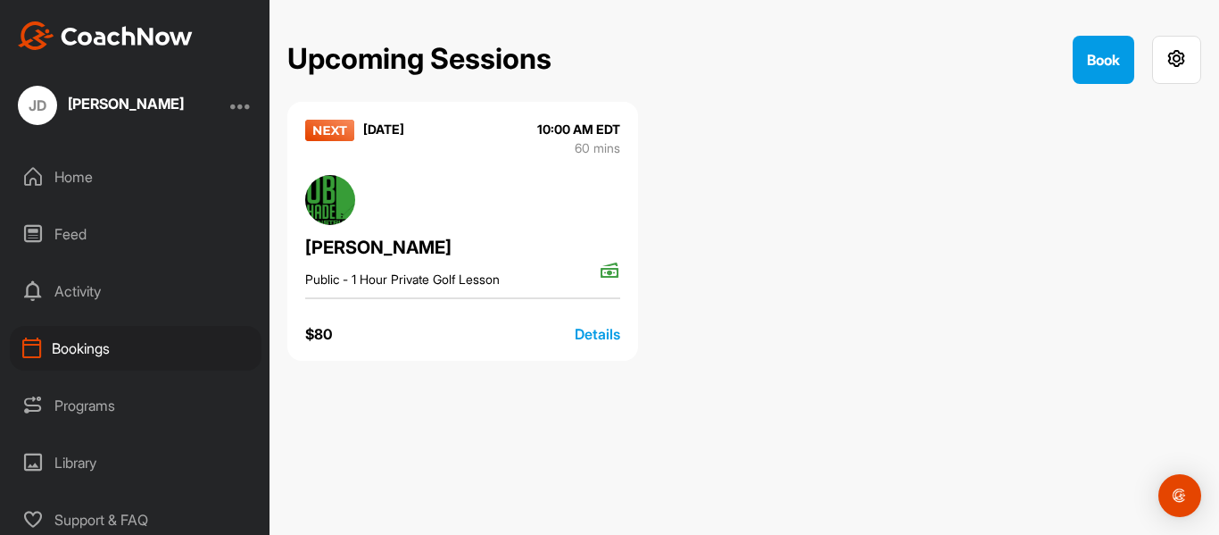
click at [102, 399] on div "Programs" at bounding box center [136, 405] width 252 height 45
